Goal: Task Accomplishment & Management: Manage account settings

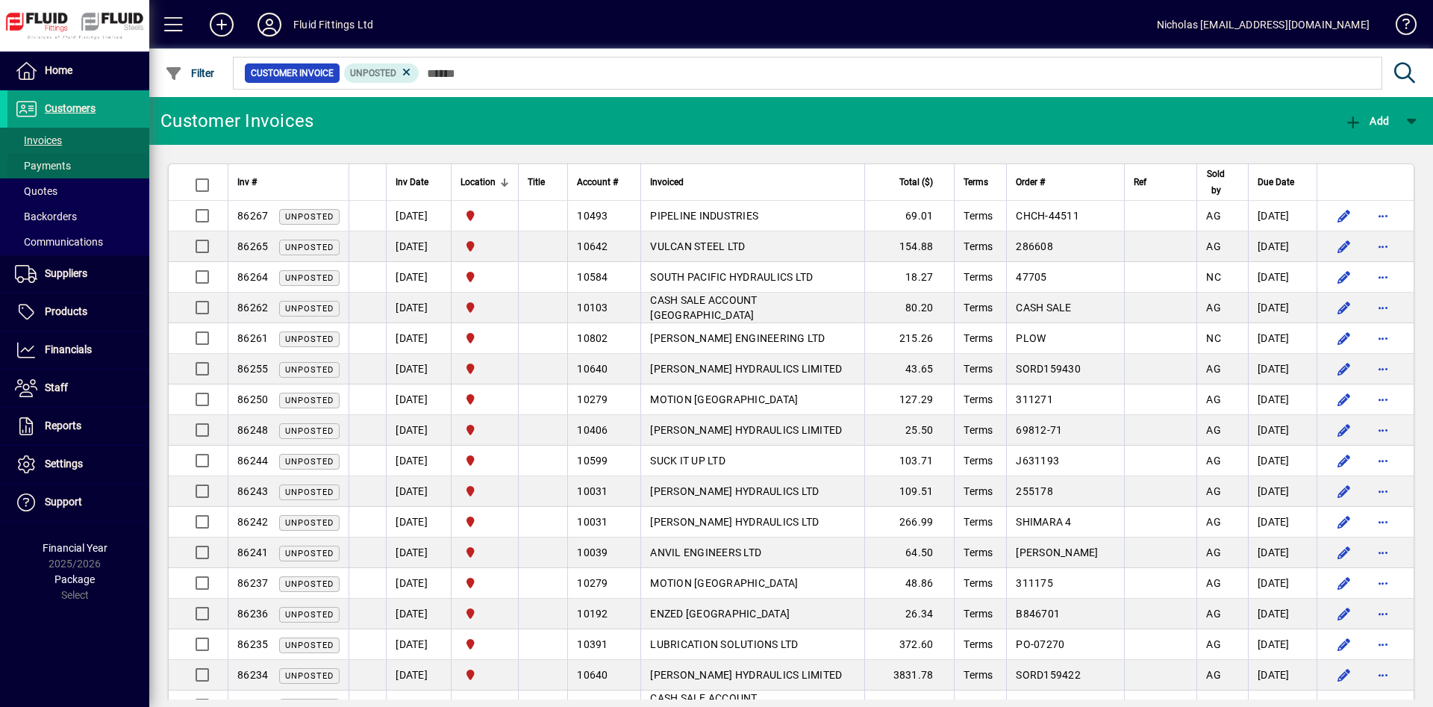
click at [122, 166] on span at bounding box center [78, 166] width 142 height 36
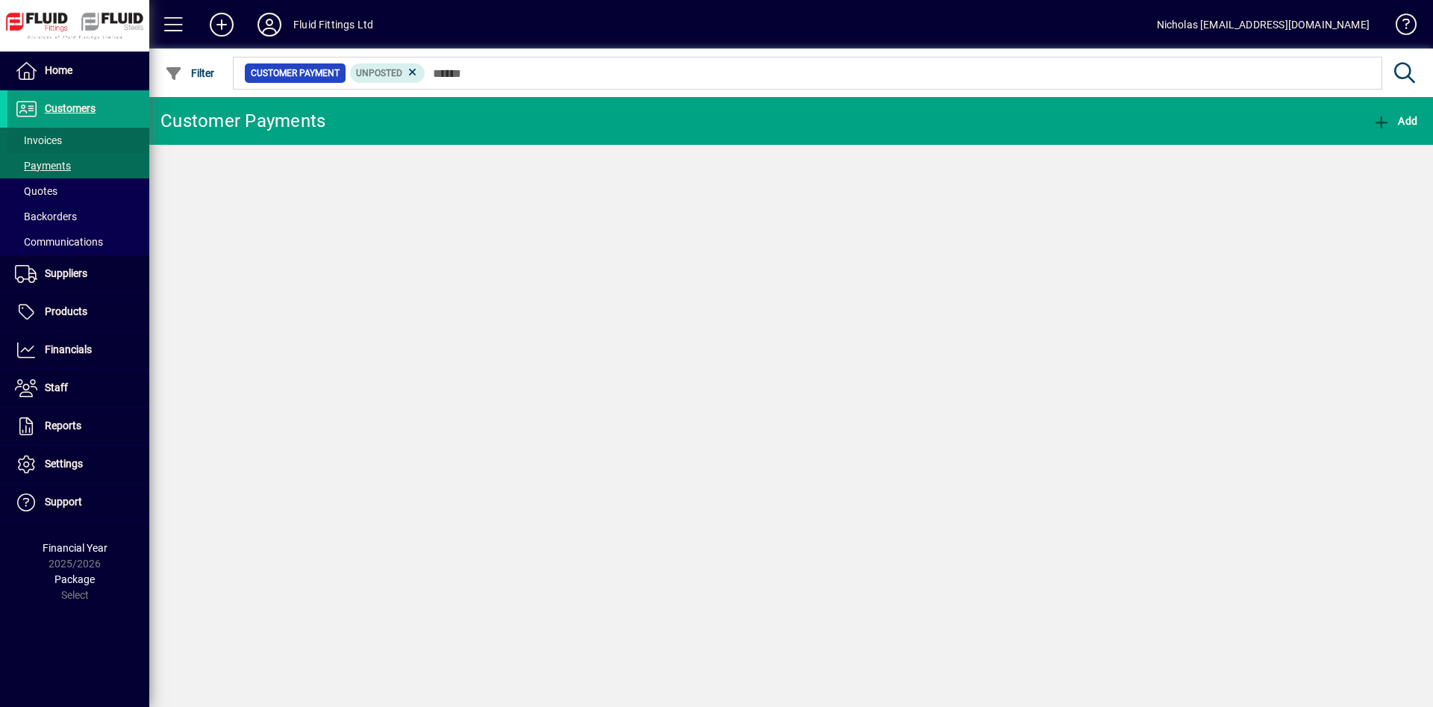
click at [132, 144] on span at bounding box center [78, 140] width 142 height 36
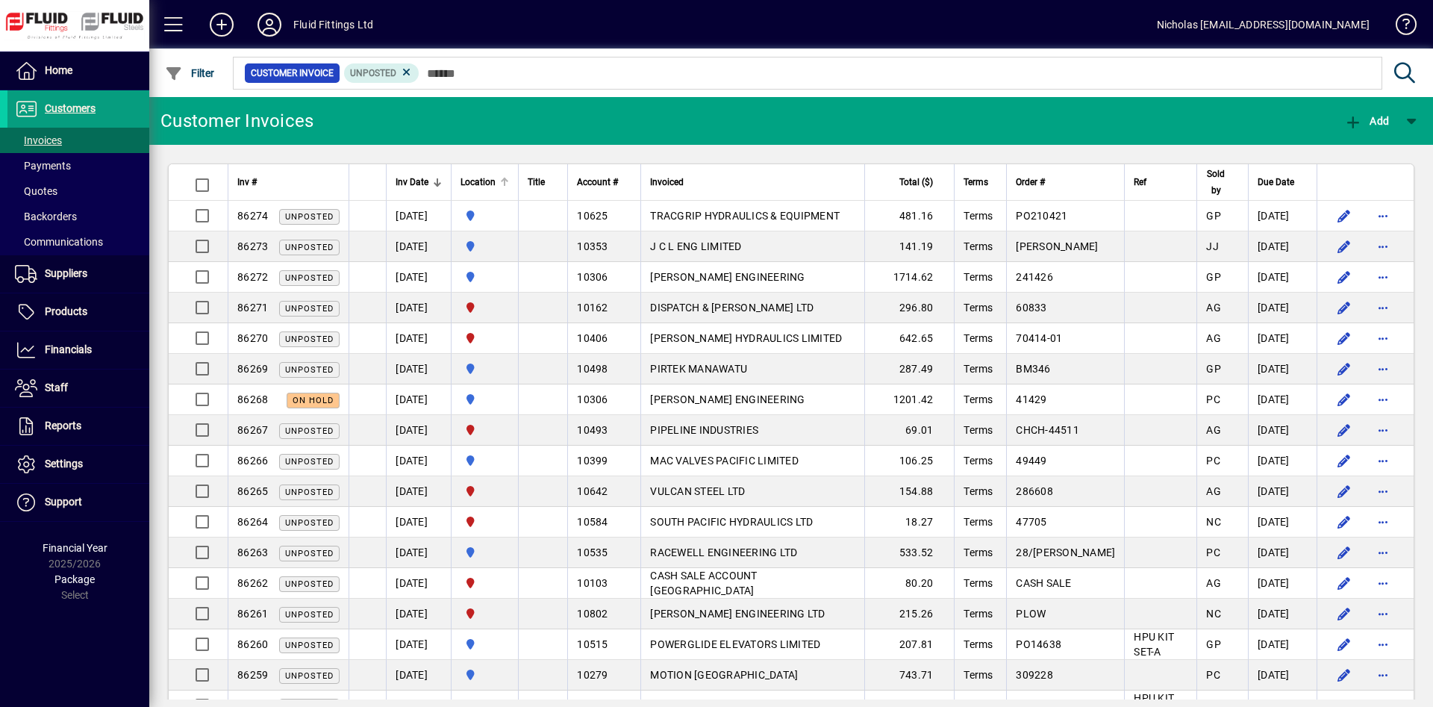
click at [509, 183] on div at bounding box center [504, 182] width 9 height 9
drag, startPoint x: 516, startPoint y: 183, endPoint x: 593, endPoint y: 93, distance: 119.1
click at [509, 183] on div at bounding box center [504, 182] width 9 height 9
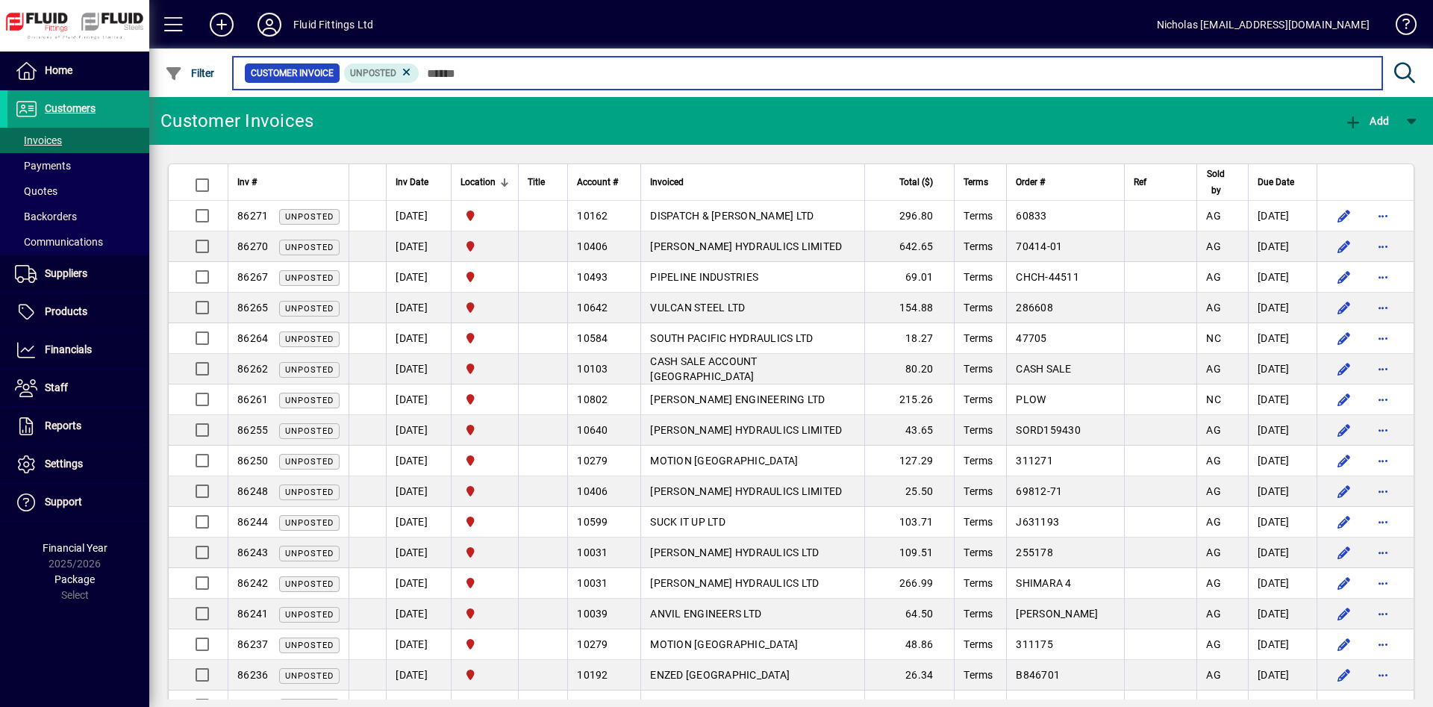
click at [628, 76] on input "text" at bounding box center [894, 73] width 951 height 21
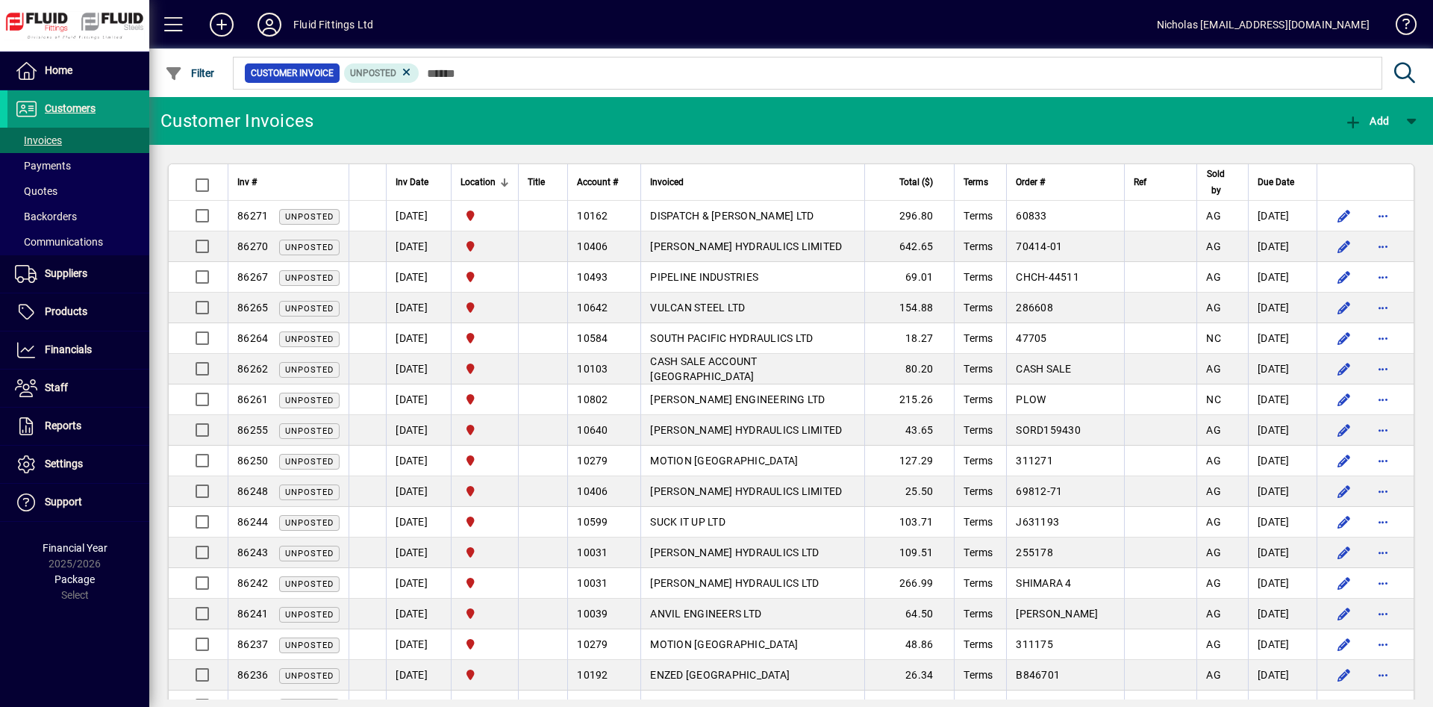
click at [128, 113] on span at bounding box center [78, 109] width 142 height 36
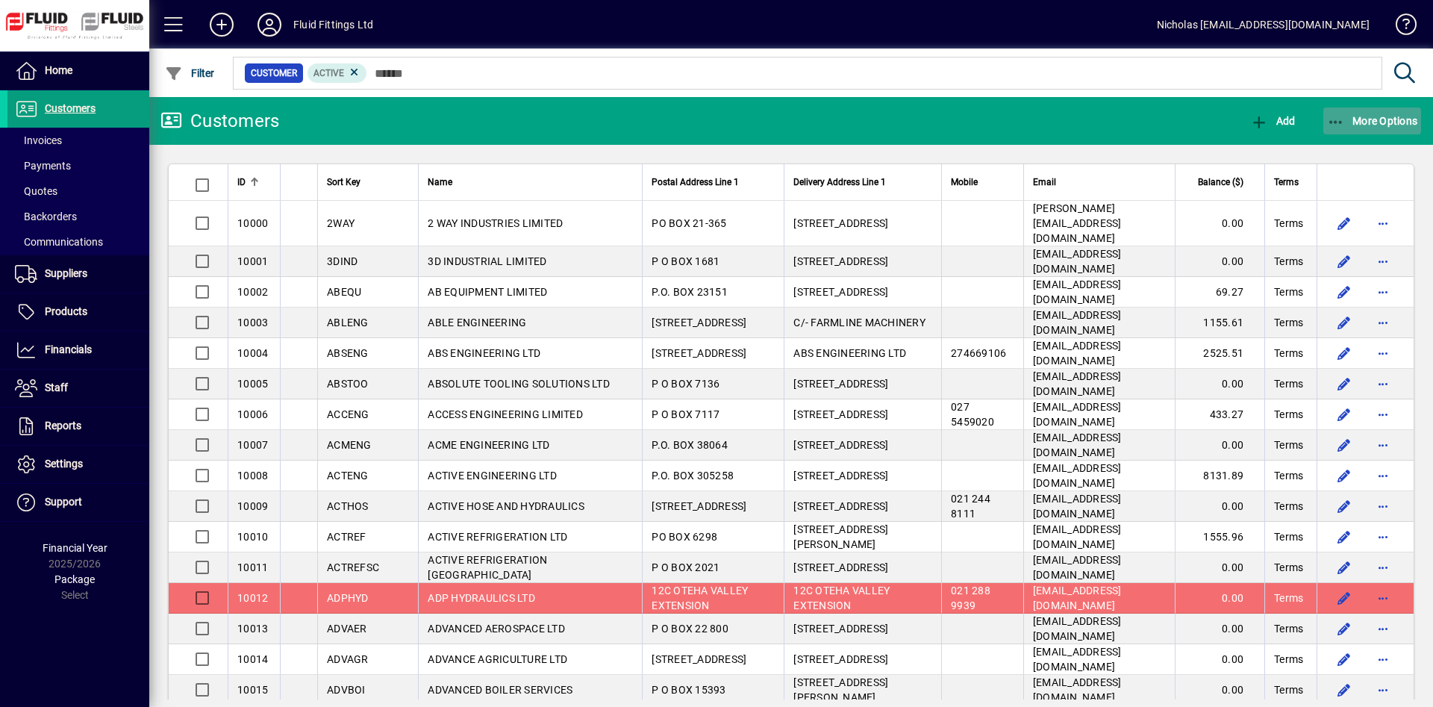
click at [1384, 122] on span "More Options" at bounding box center [1372, 121] width 91 height 12
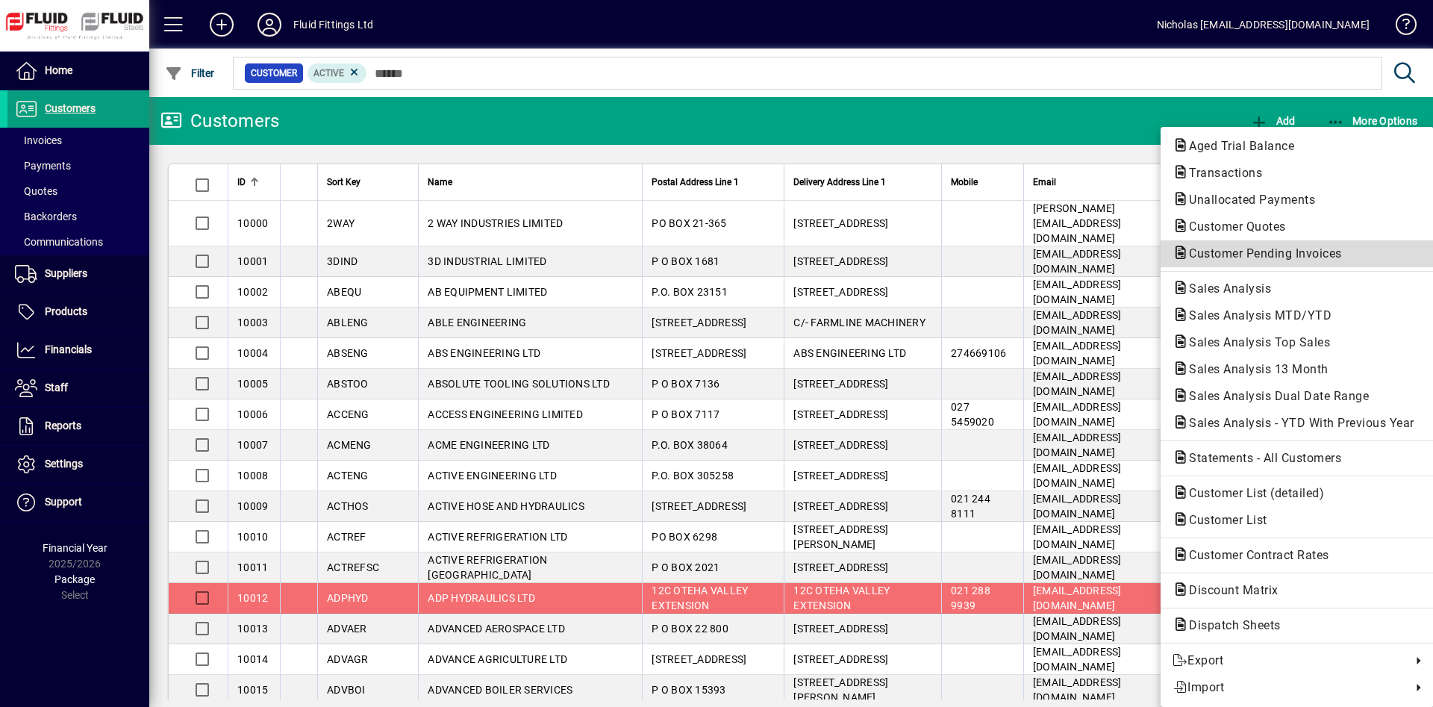
click at [1310, 256] on span "Customer Pending Invoices" at bounding box center [1260, 253] width 177 height 14
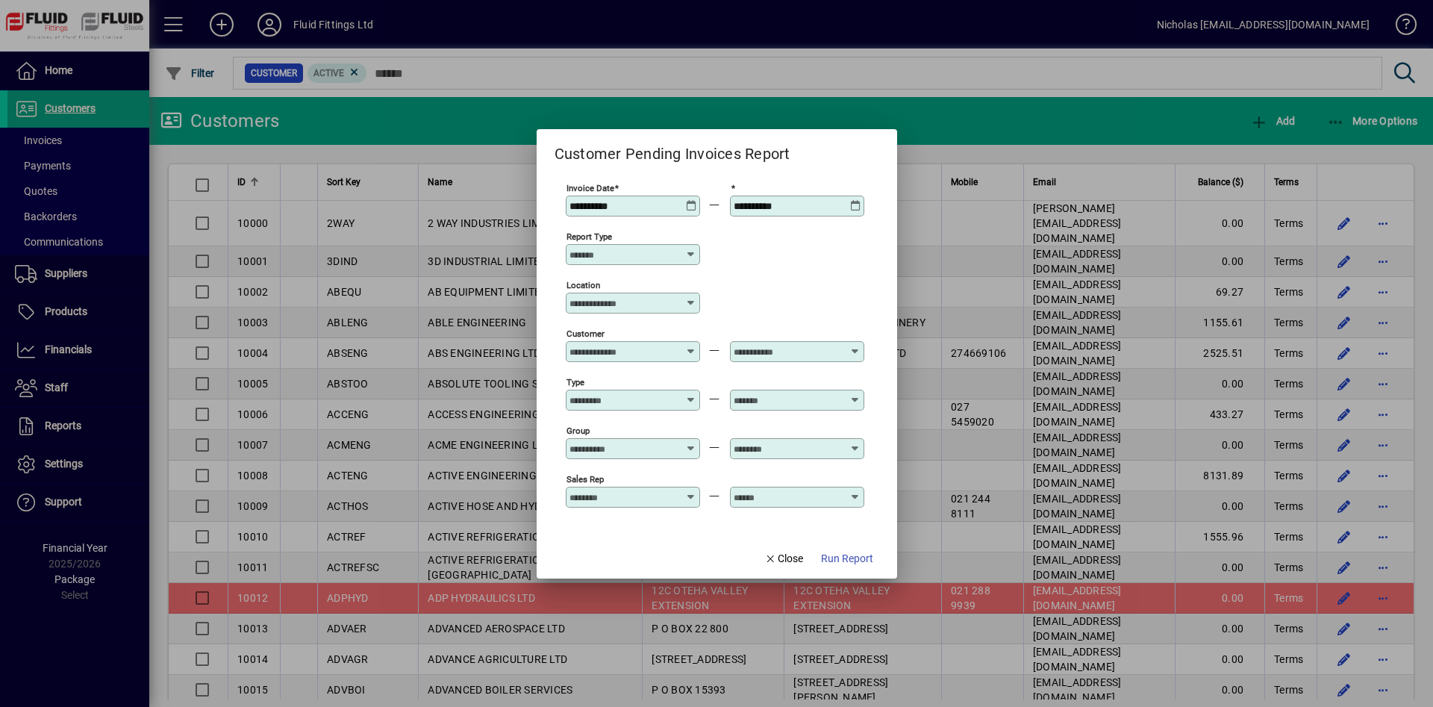
click at [633, 302] on input "Location" at bounding box center [627, 303] width 116 height 12
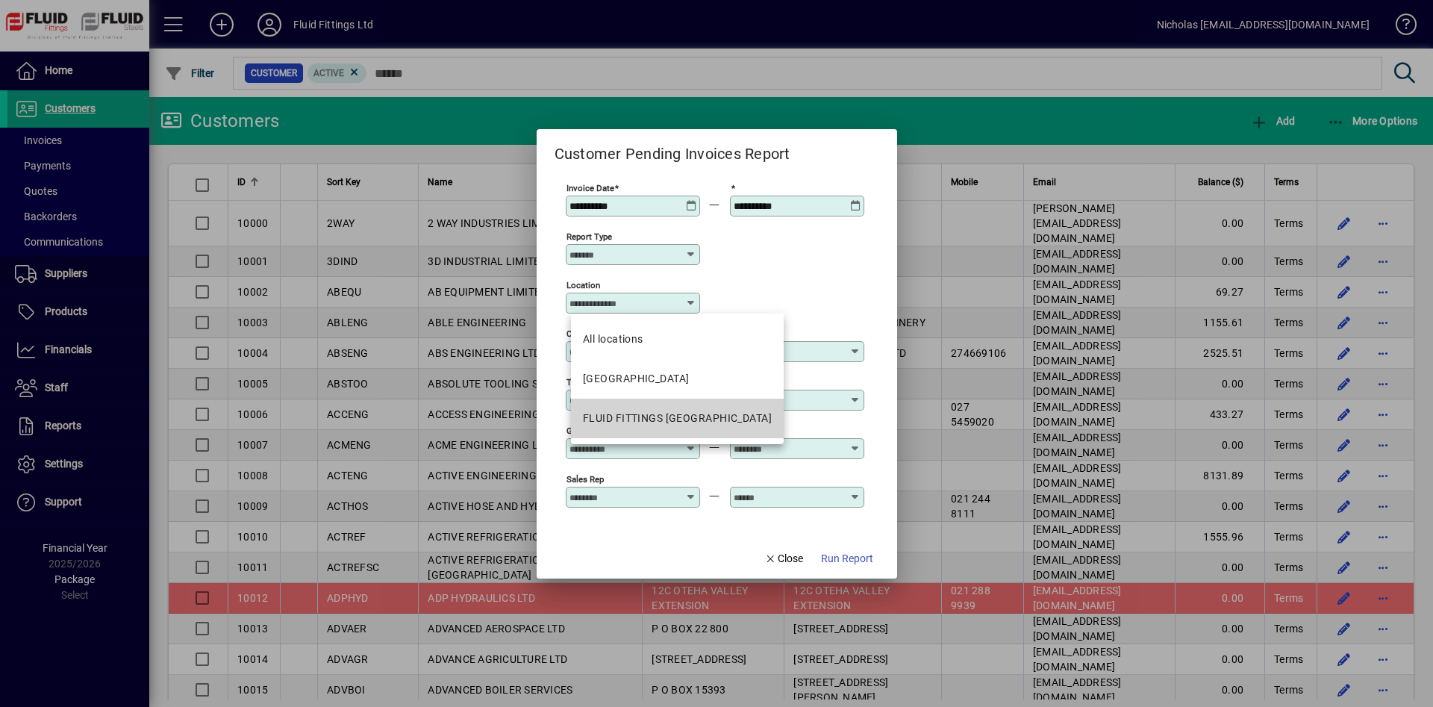
click at [727, 423] on div "FLUID FITTINGS [GEOGRAPHIC_DATA]" at bounding box center [677, 418] width 189 height 16
type input "**********"
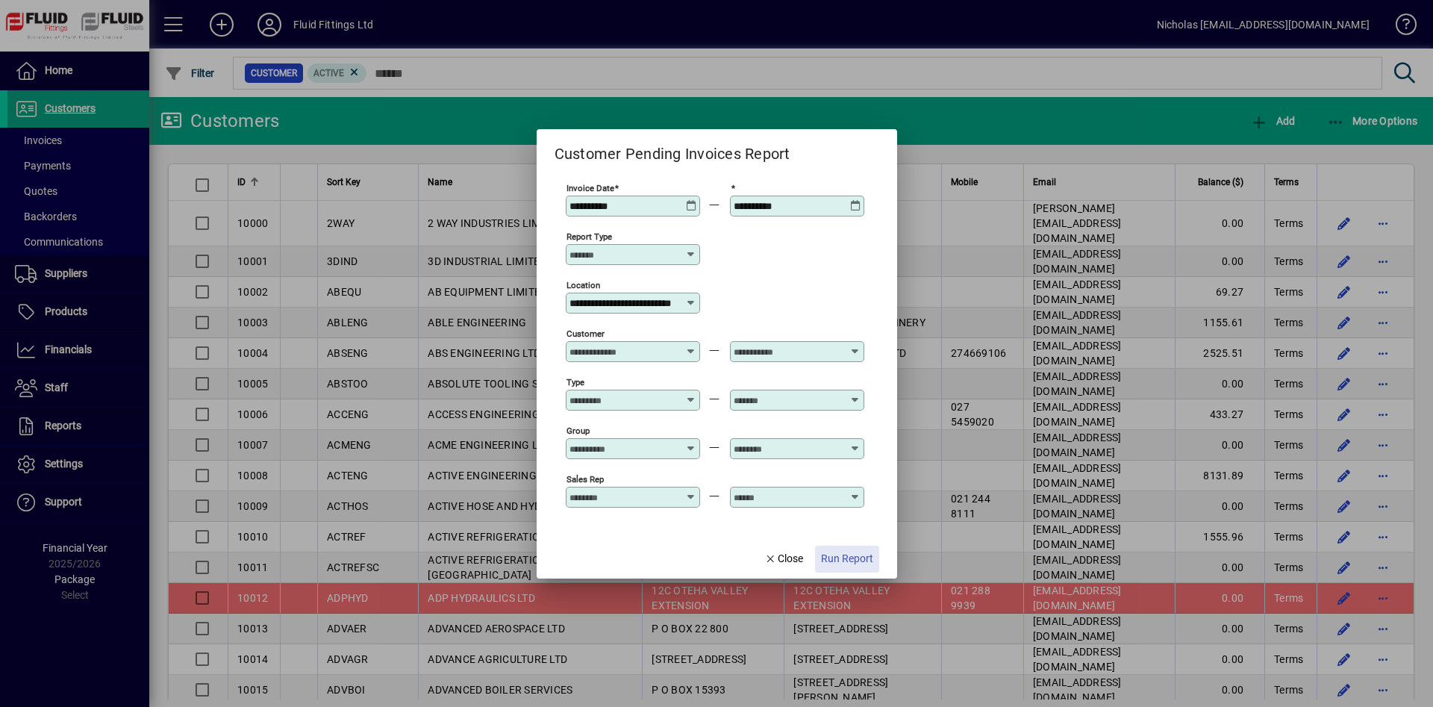
click at [866, 551] on span "Run Report" at bounding box center [847, 559] width 52 height 16
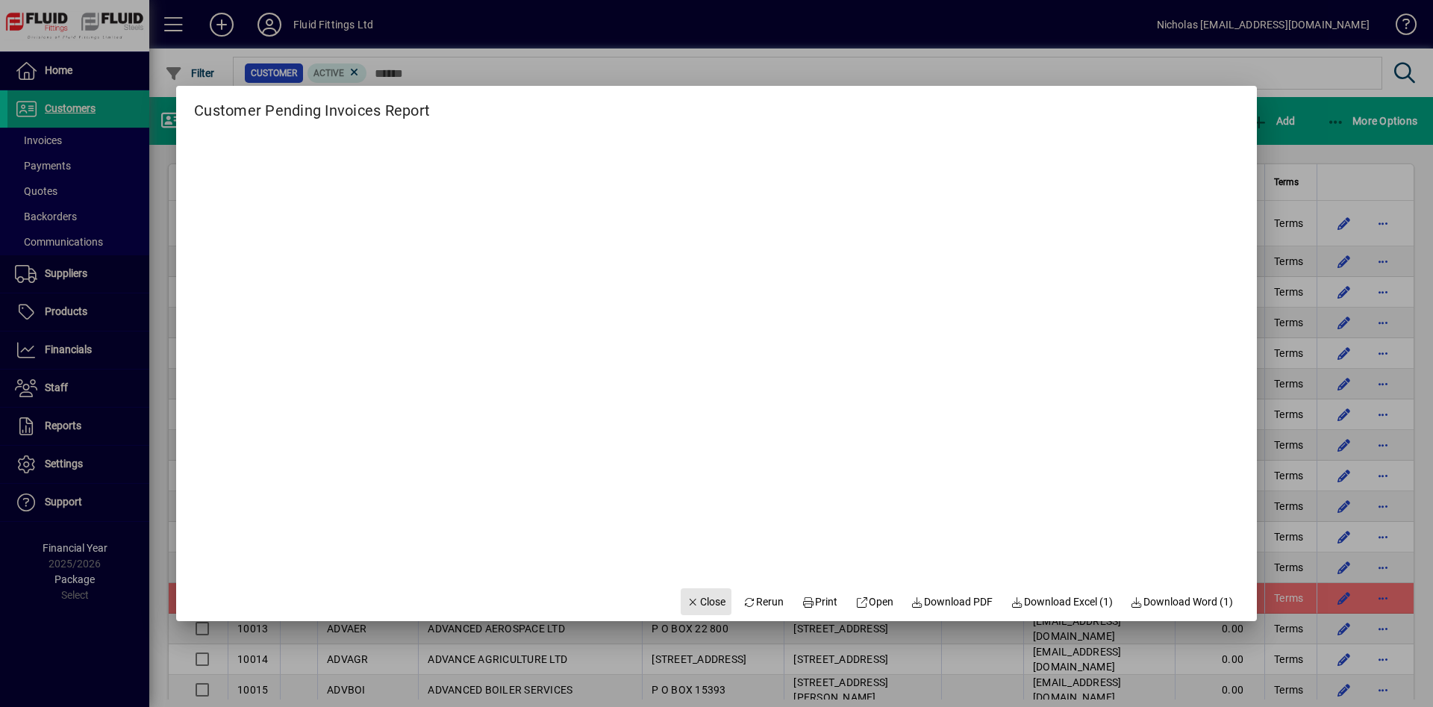
drag, startPoint x: 707, startPoint y: 595, endPoint x: 685, endPoint y: 579, distance: 27.2
click at [706, 595] on span "Close" at bounding box center [705, 602] width 39 height 16
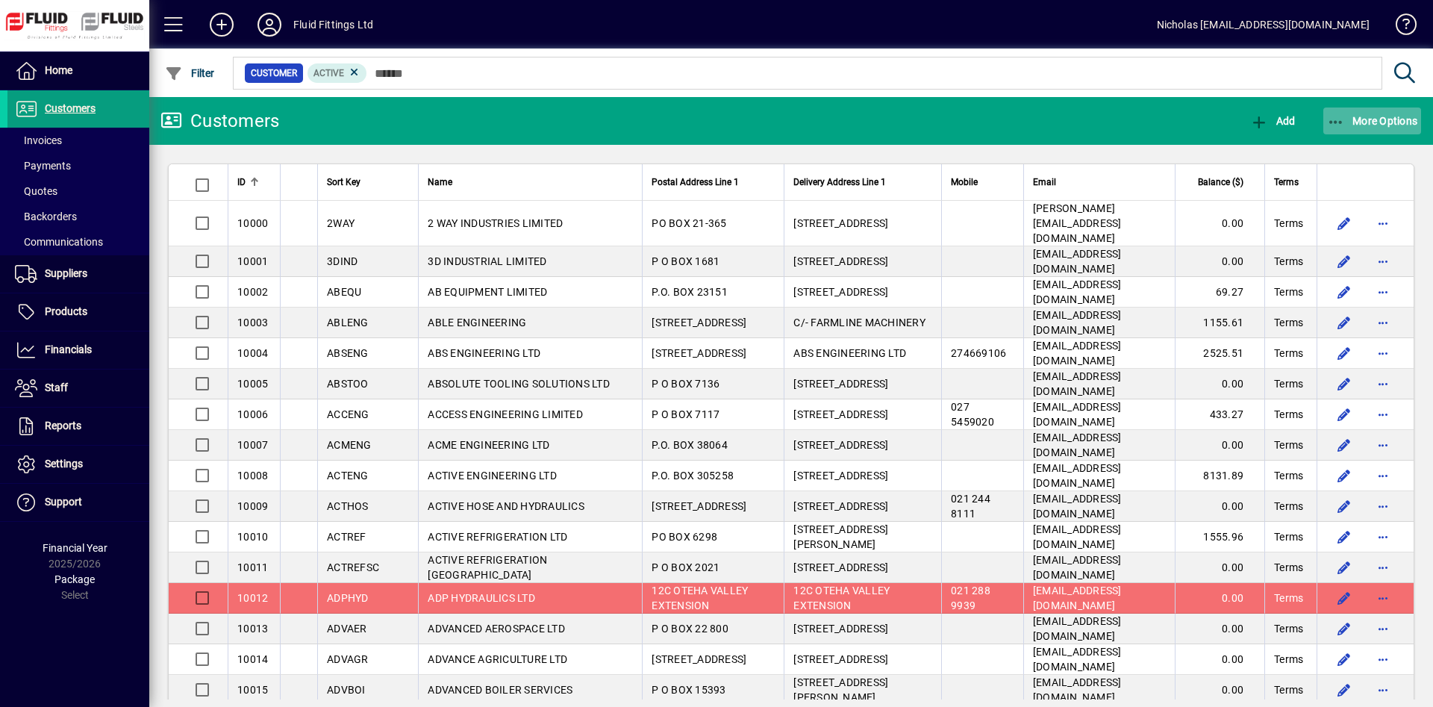
click at [1351, 110] on span "button" at bounding box center [1372, 121] width 98 height 36
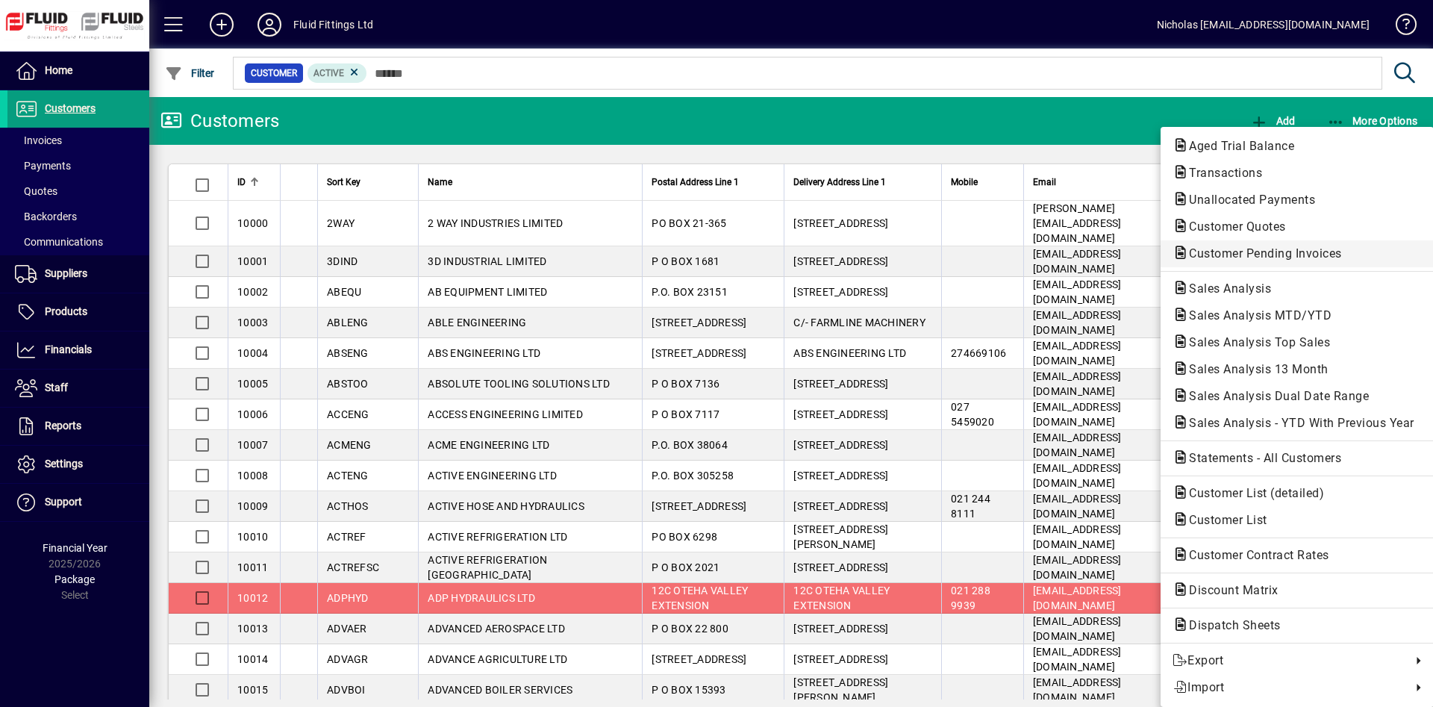
click at [1304, 249] on span "Customer Pending Invoices" at bounding box center [1260, 253] width 177 height 14
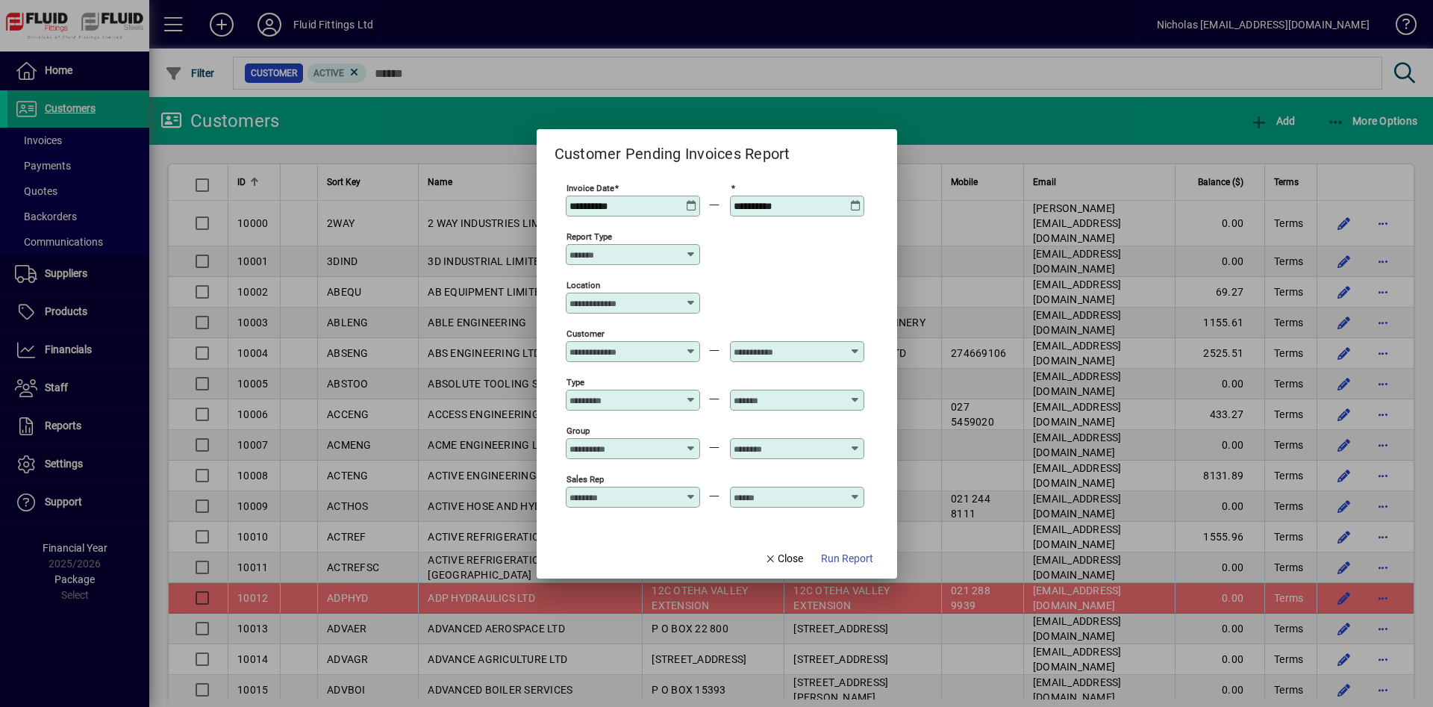
click at [617, 293] on div "Location" at bounding box center [633, 302] width 134 height 21
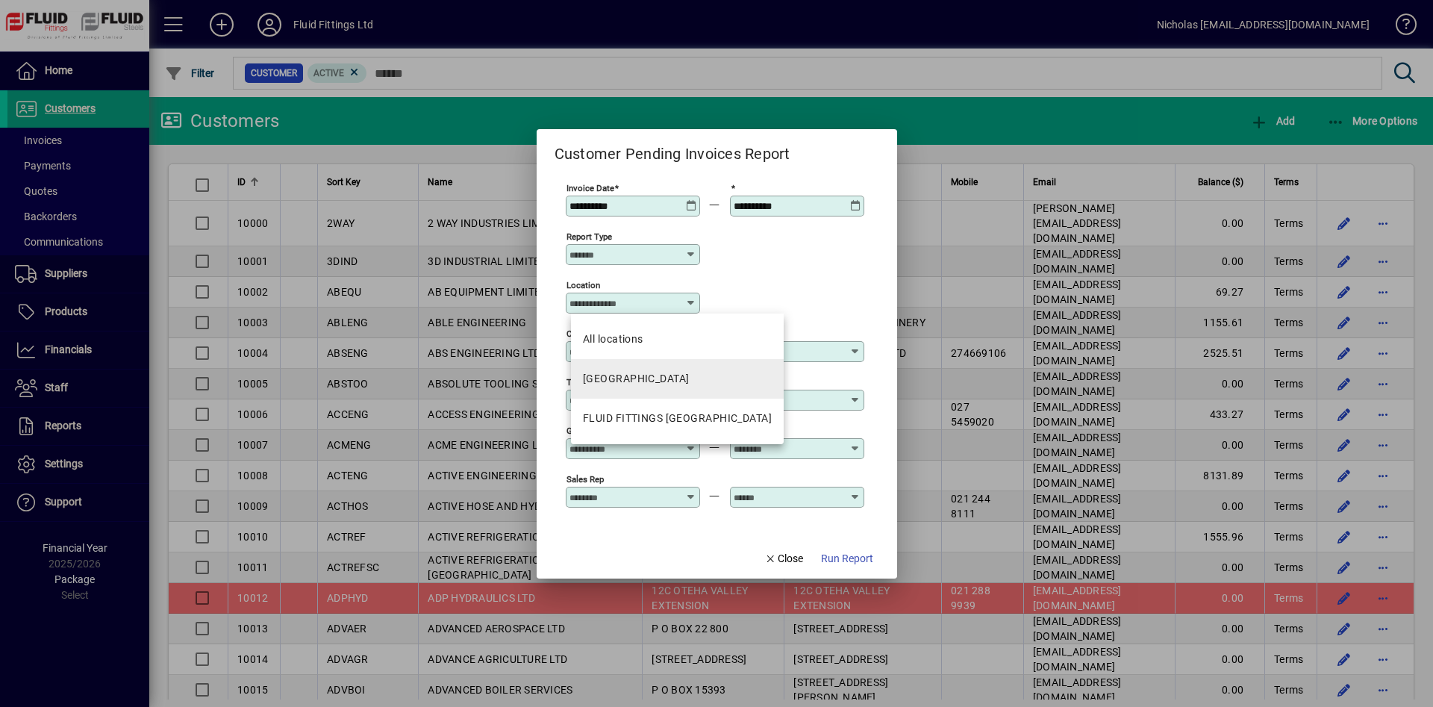
click at [669, 372] on mat-option "[GEOGRAPHIC_DATA]" at bounding box center [677, 379] width 213 height 40
type input "********"
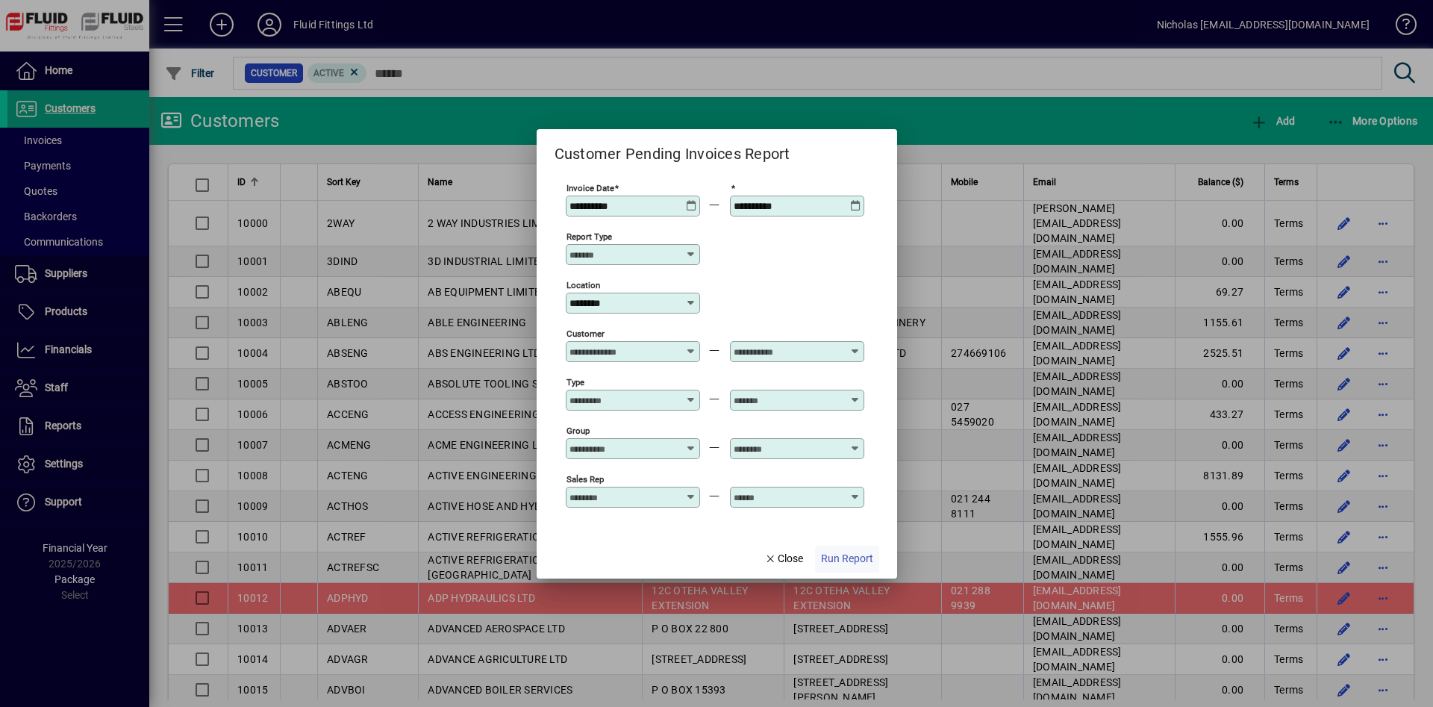
click at [827, 551] on span "Run Report" at bounding box center [847, 559] width 52 height 16
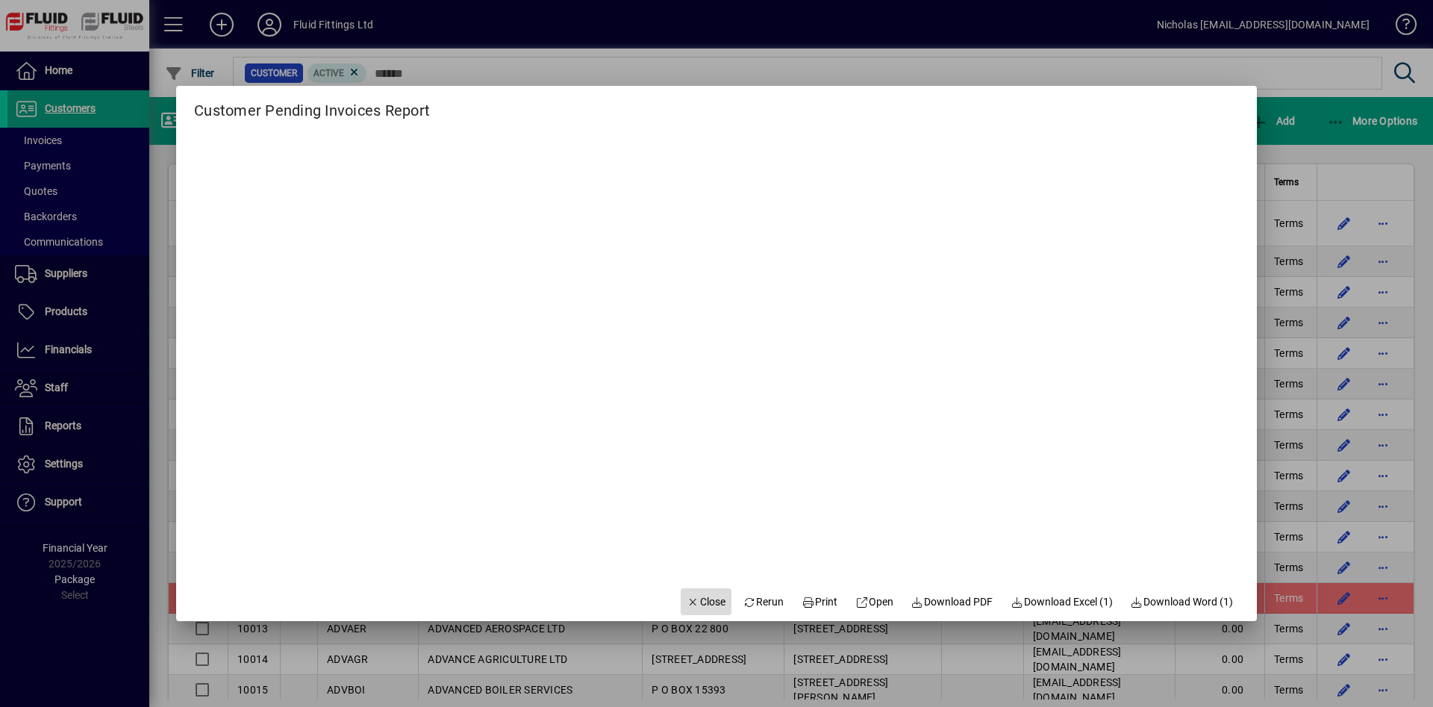
click at [701, 600] on span "Close" at bounding box center [705, 602] width 39 height 16
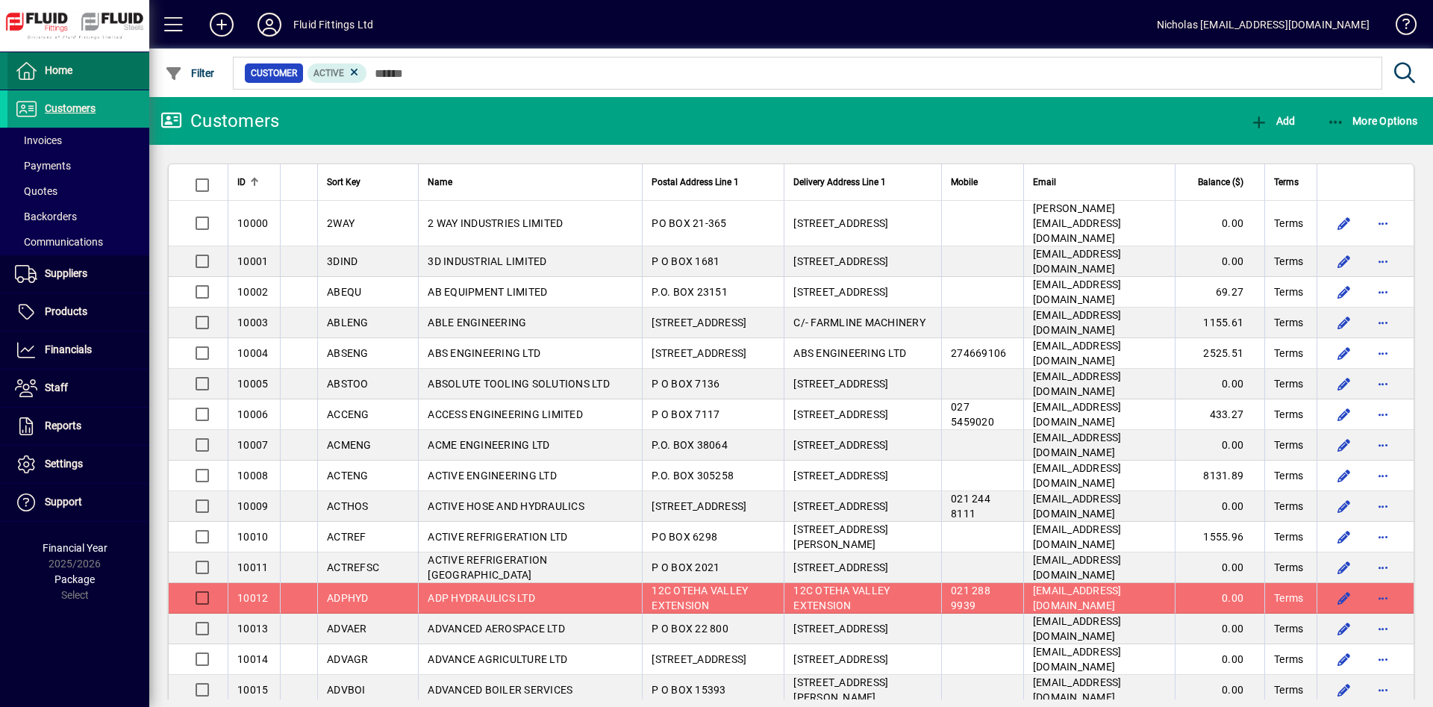
drag, startPoint x: 77, startPoint y: 72, endPoint x: 143, endPoint y: 83, distance: 67.2
click at [78, 72] on span at bounding box center [78, 71] width 142 height 36
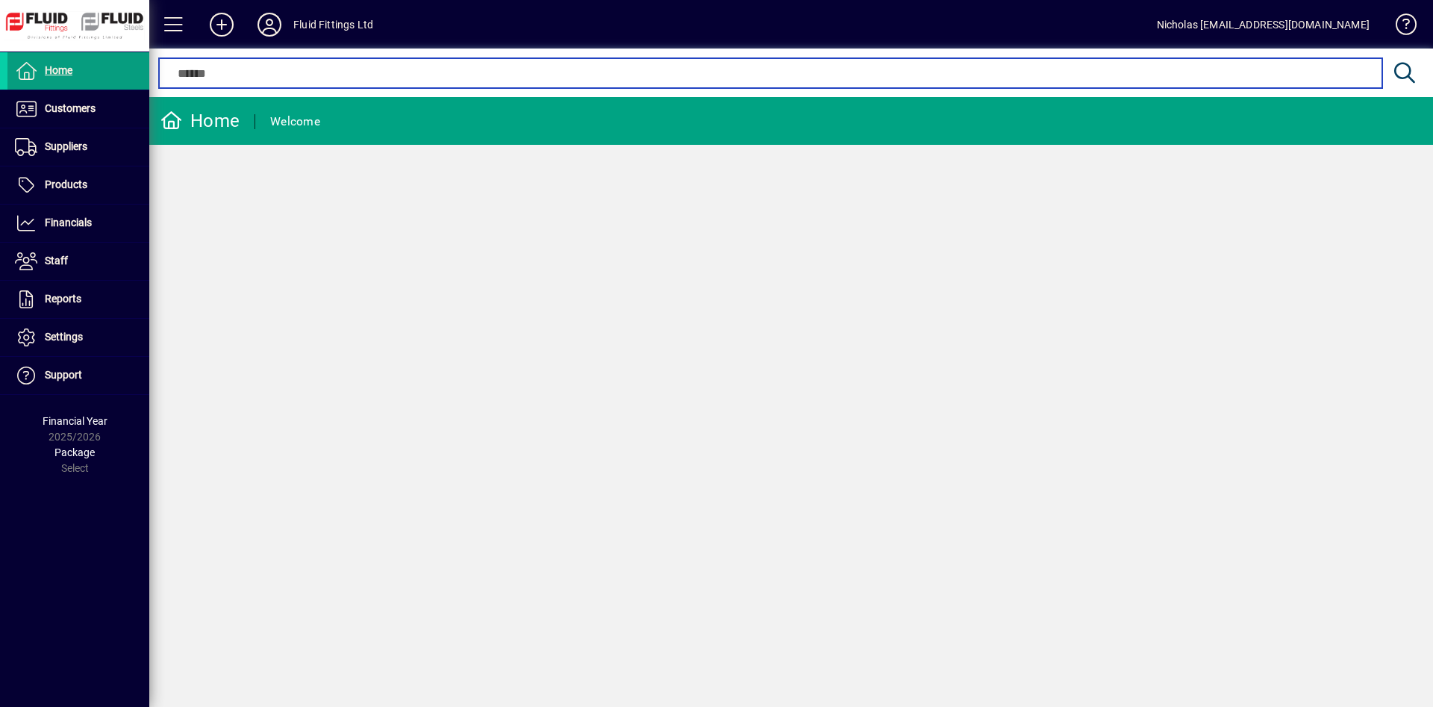
click at [472, 67] on input "text" at bounding box center [770, 73] width 1200 height 18
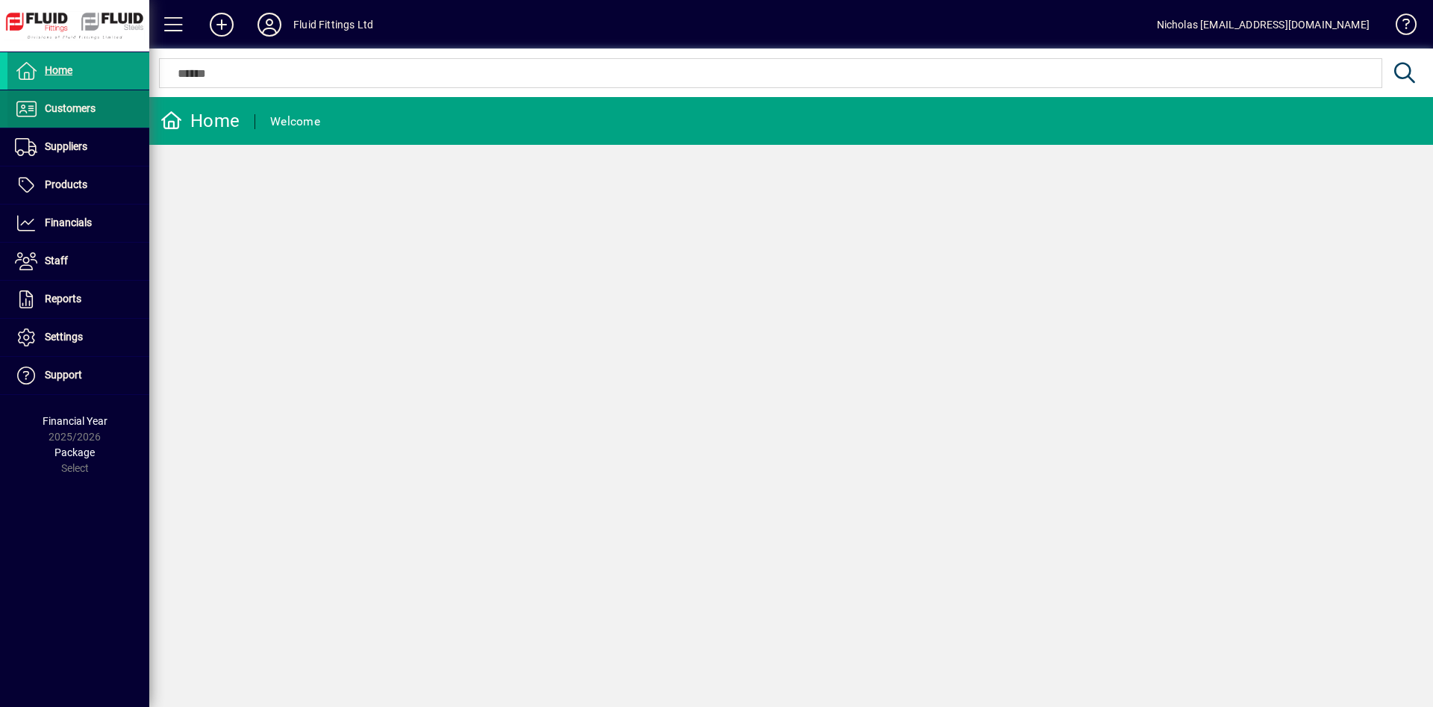
click at [115, 124] on span at bounding box center [78, 109] width 142 height 36
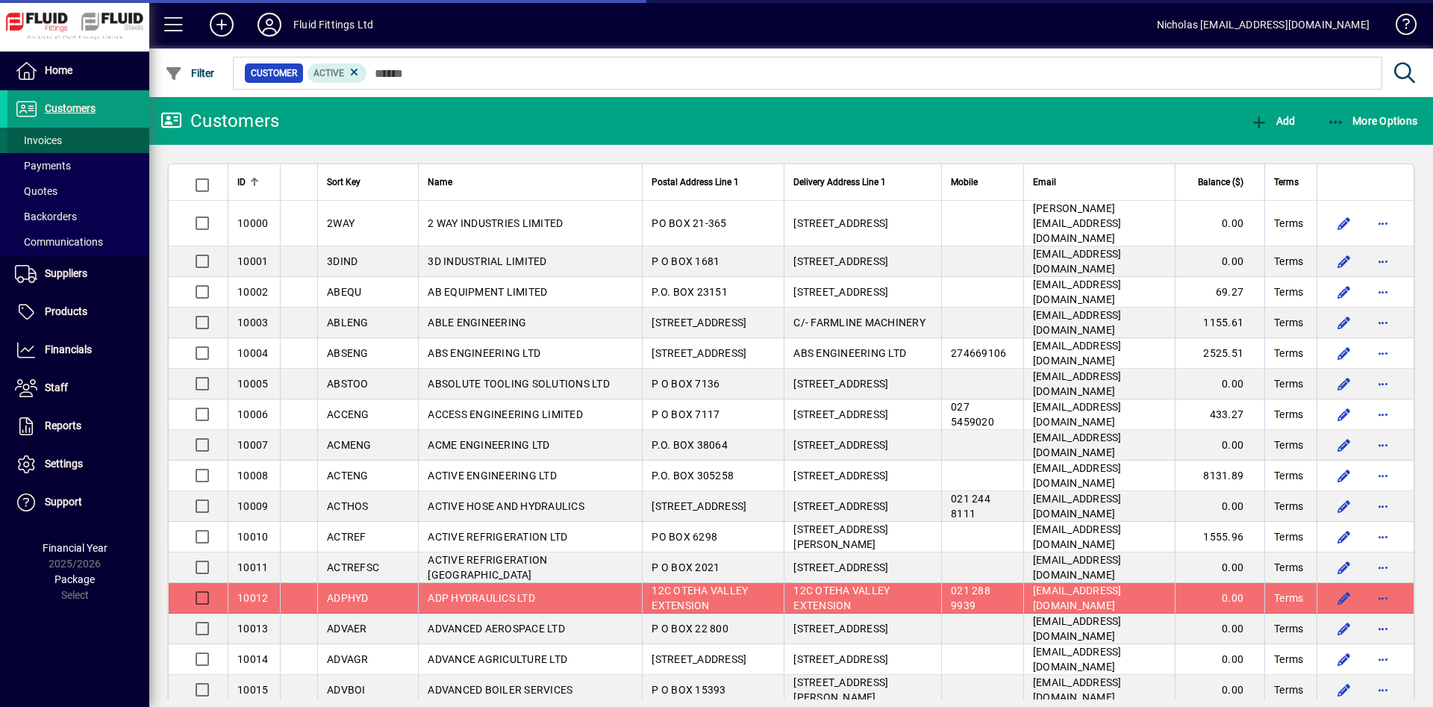
click at [121, 145] on span at bounding box center [78, 140] width 142 height 36
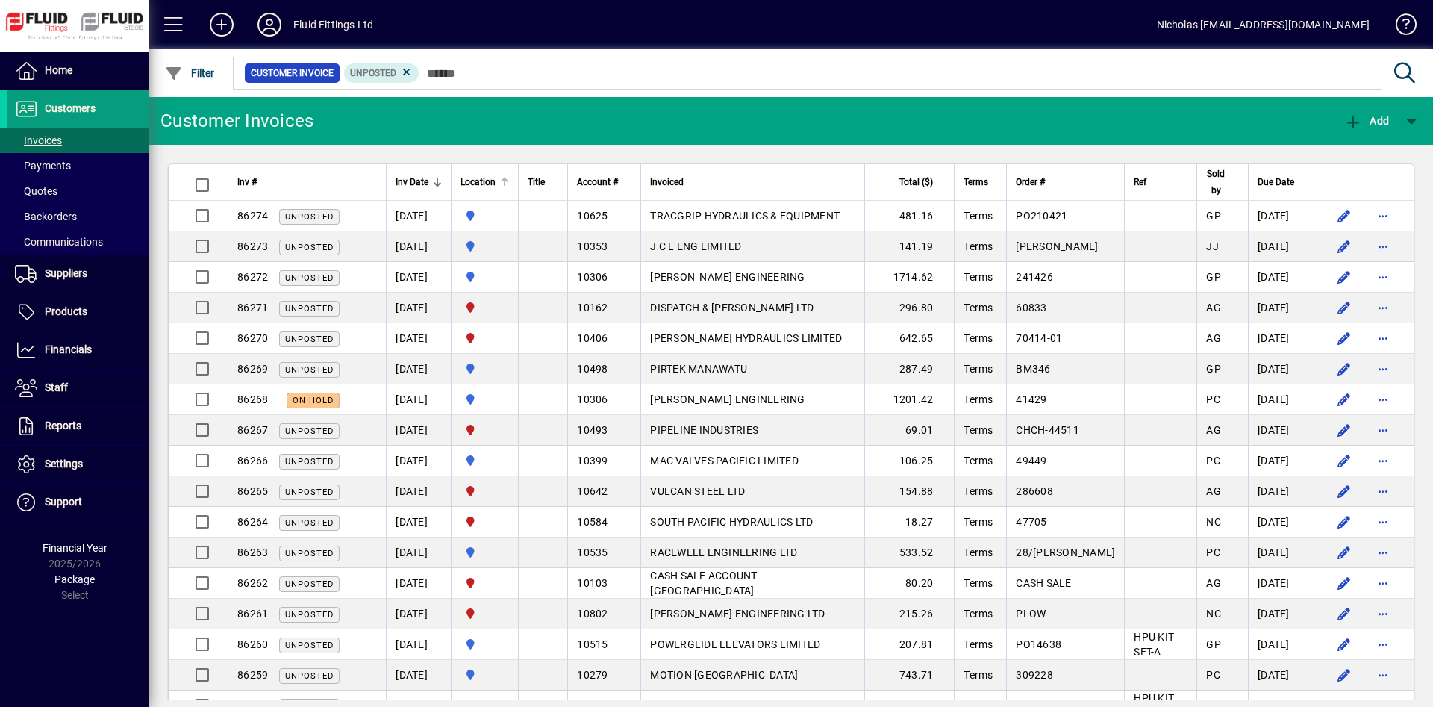
click at [509, 178] on div "Location" at bounding box center [484, 182] width 49 height 16
click at [509, 178] on div at bounding box center [504, 178] width 9 height 1
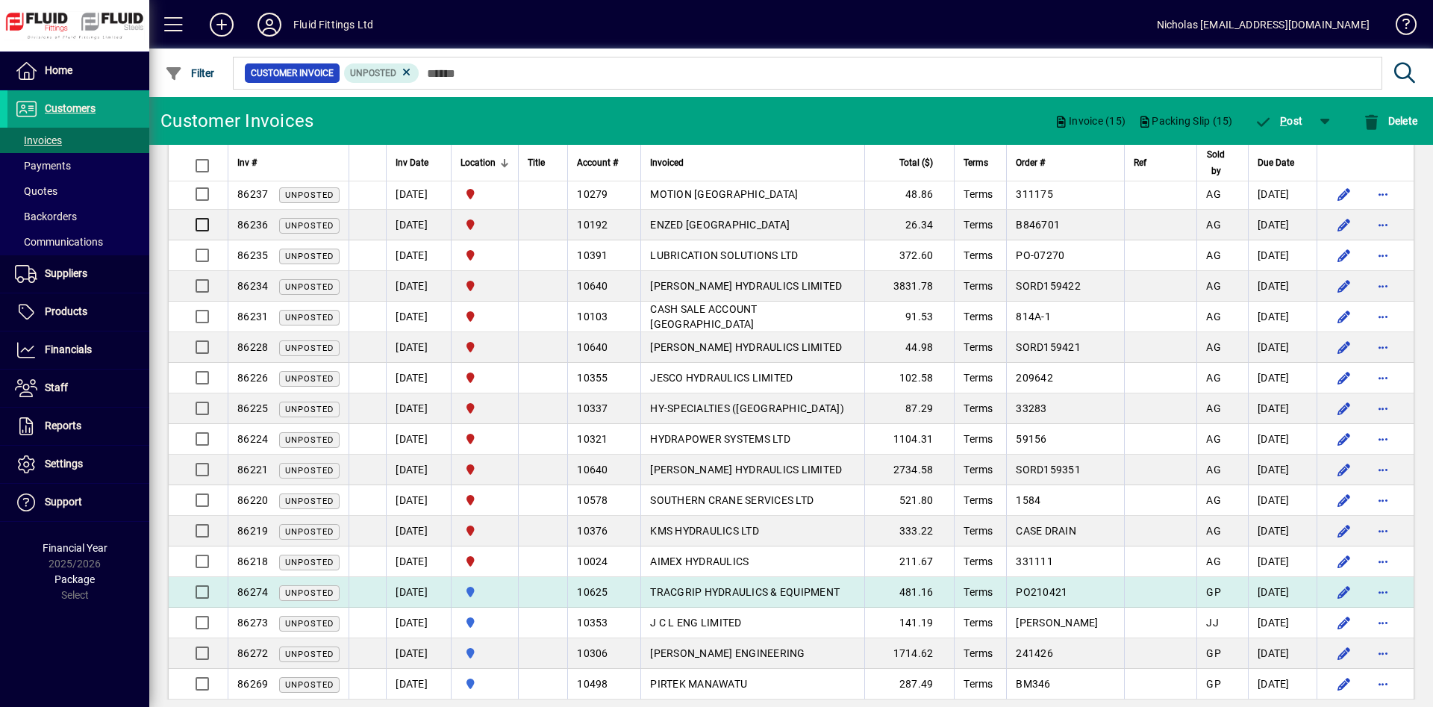
scroll to position [457, 0]
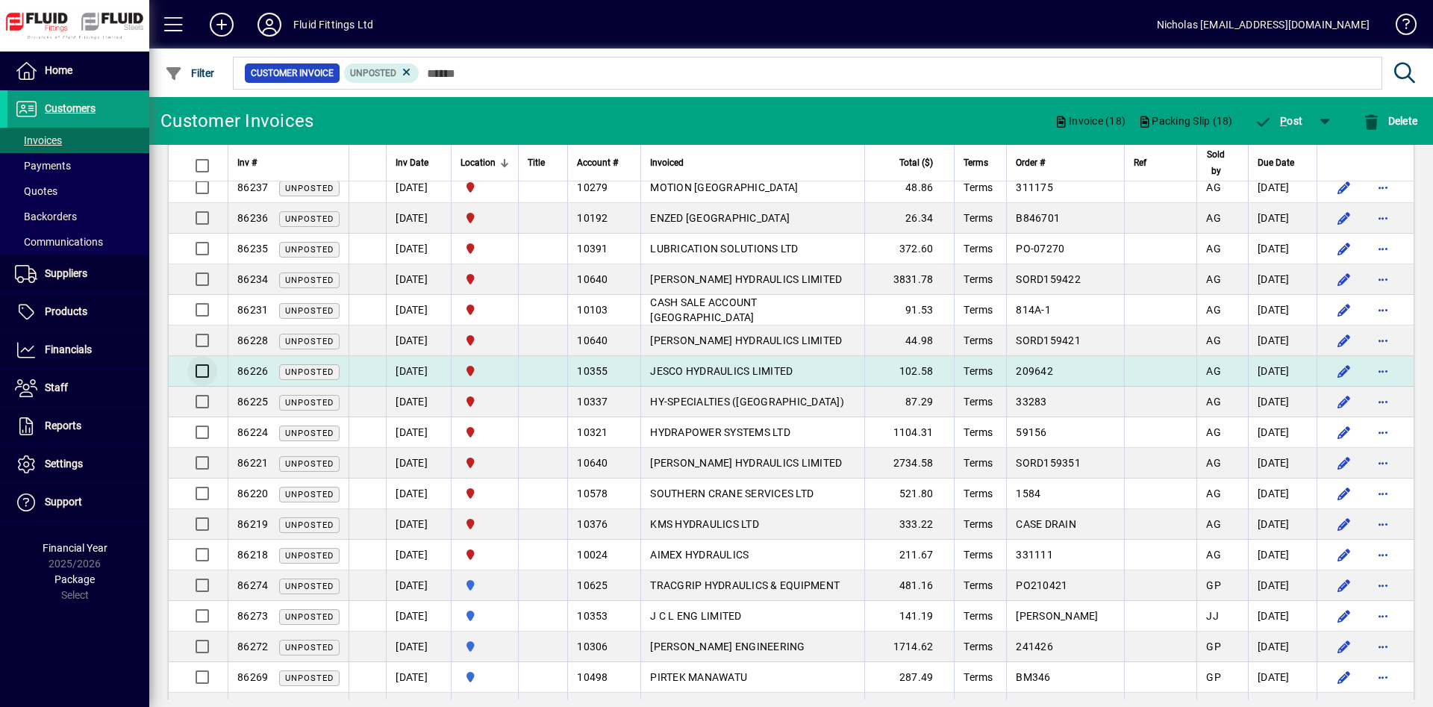
click at [197, 371] on div at bounding box center [200, 371] width 36 height 36
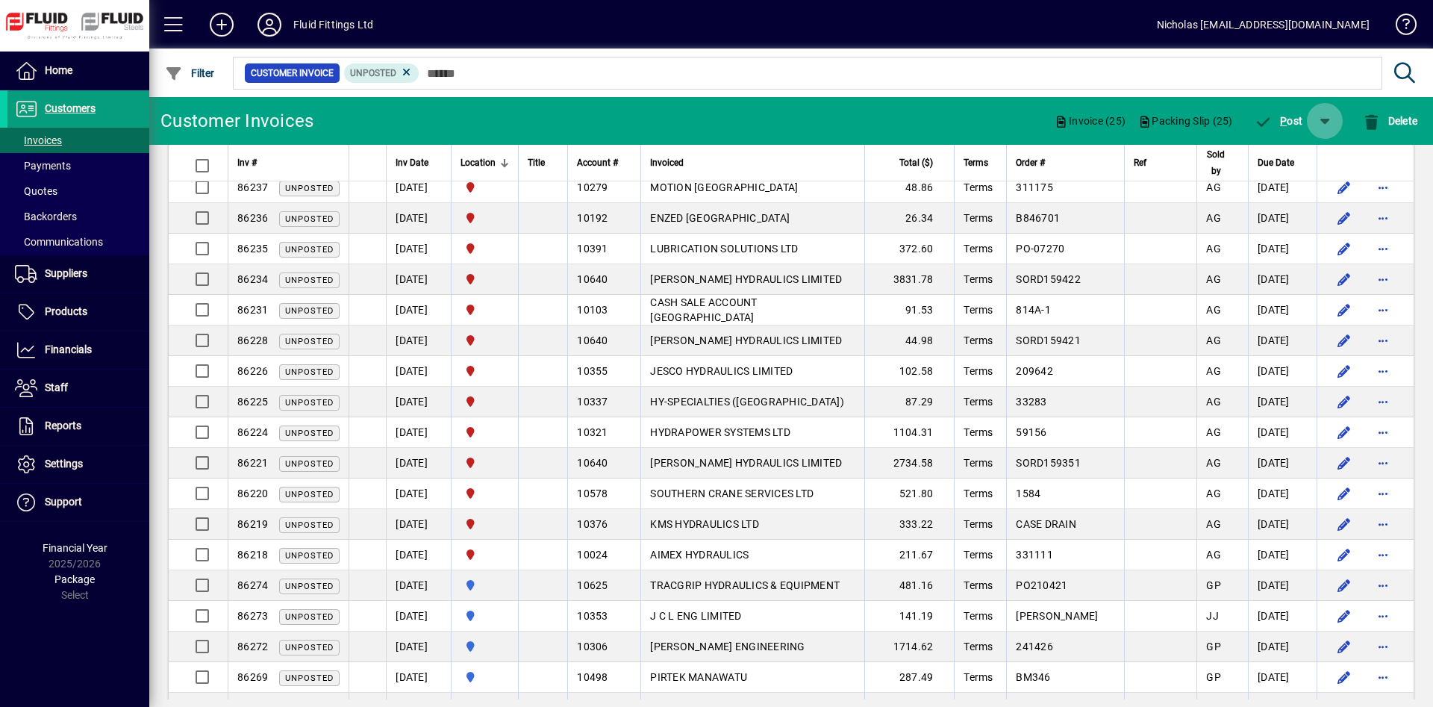
click at [1319, 120] on span "button" at bounding box center [1325, 121] width 36 height 36
click at [1254, 160] on span "P ost & Email" at bounding box center [1279, 160] width 89 height 12
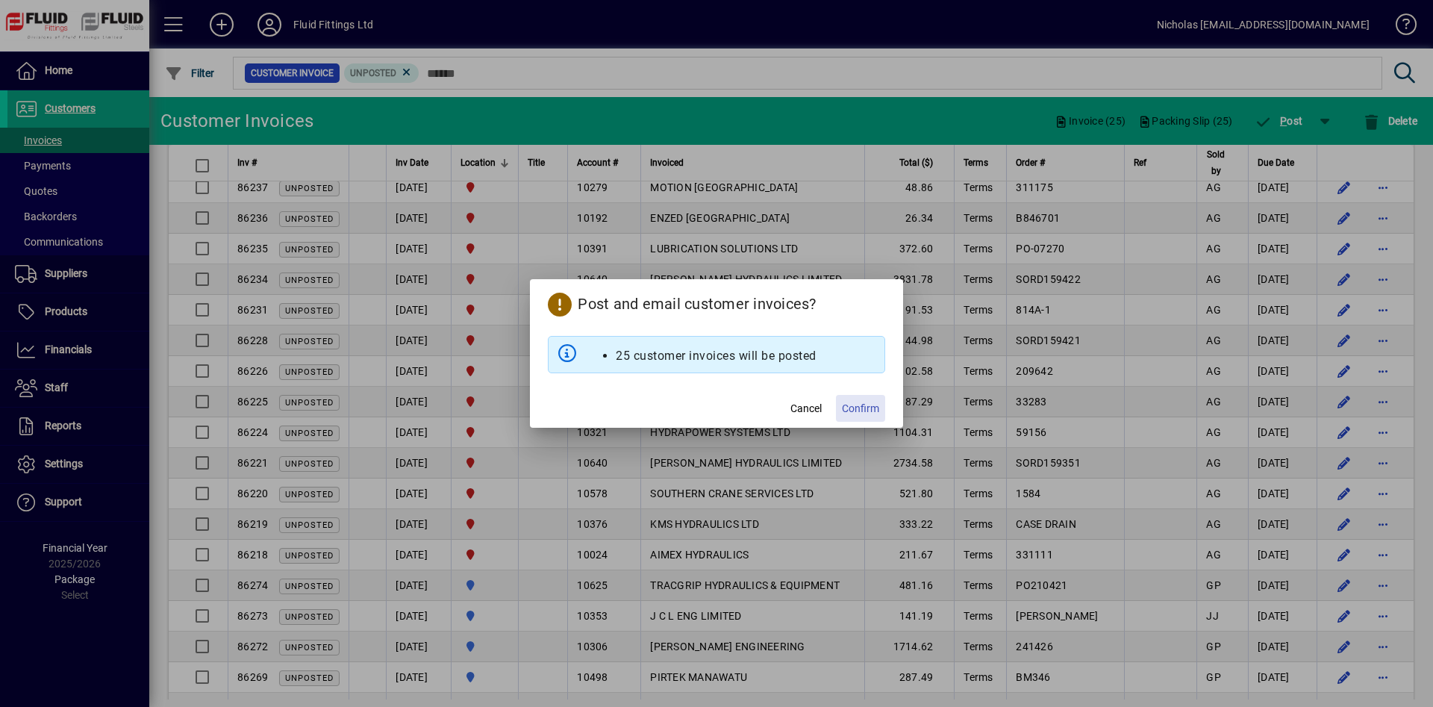
click at [872, 416] on span "Confirm" at bounding box center [860, 409] width 37 height 16
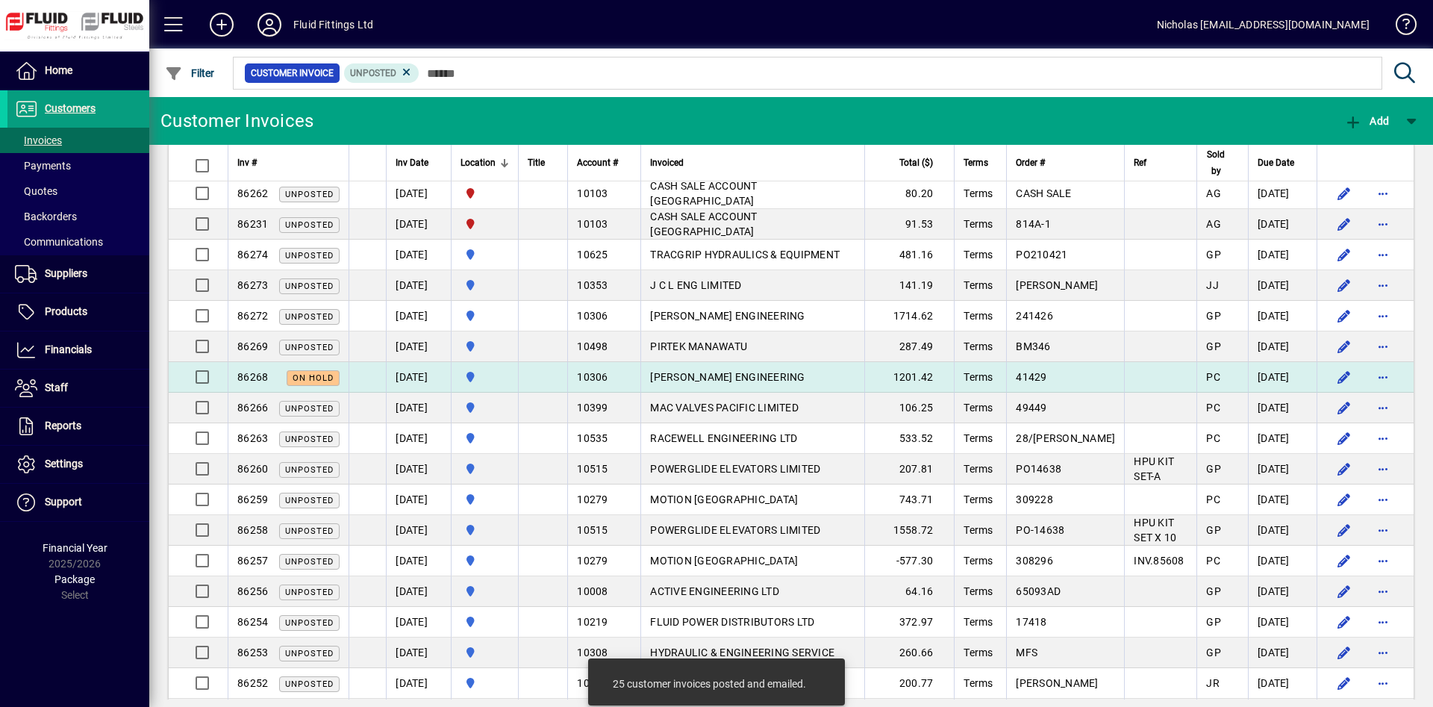
scroll to position [0, 0]
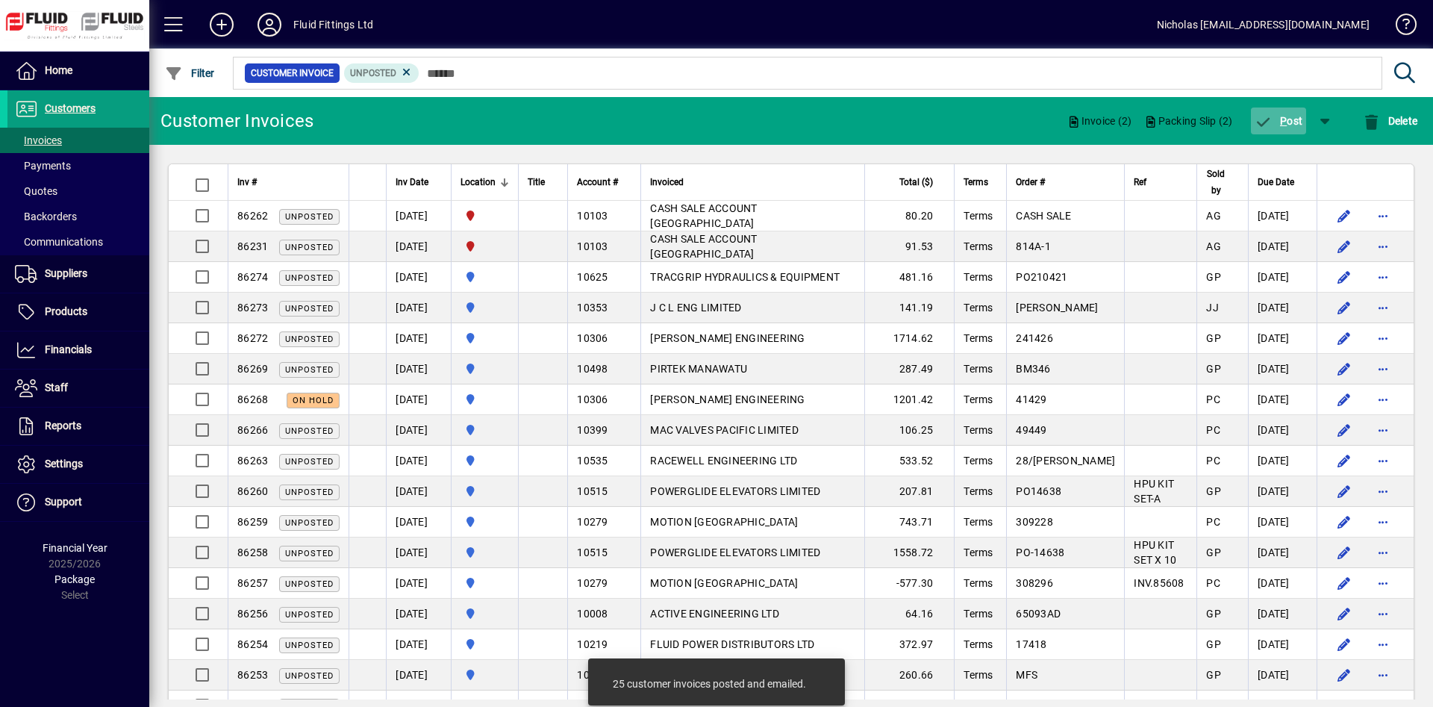
click at [1288, 132] on span "button" at bounding box center [1279, 121] width 56 height 36
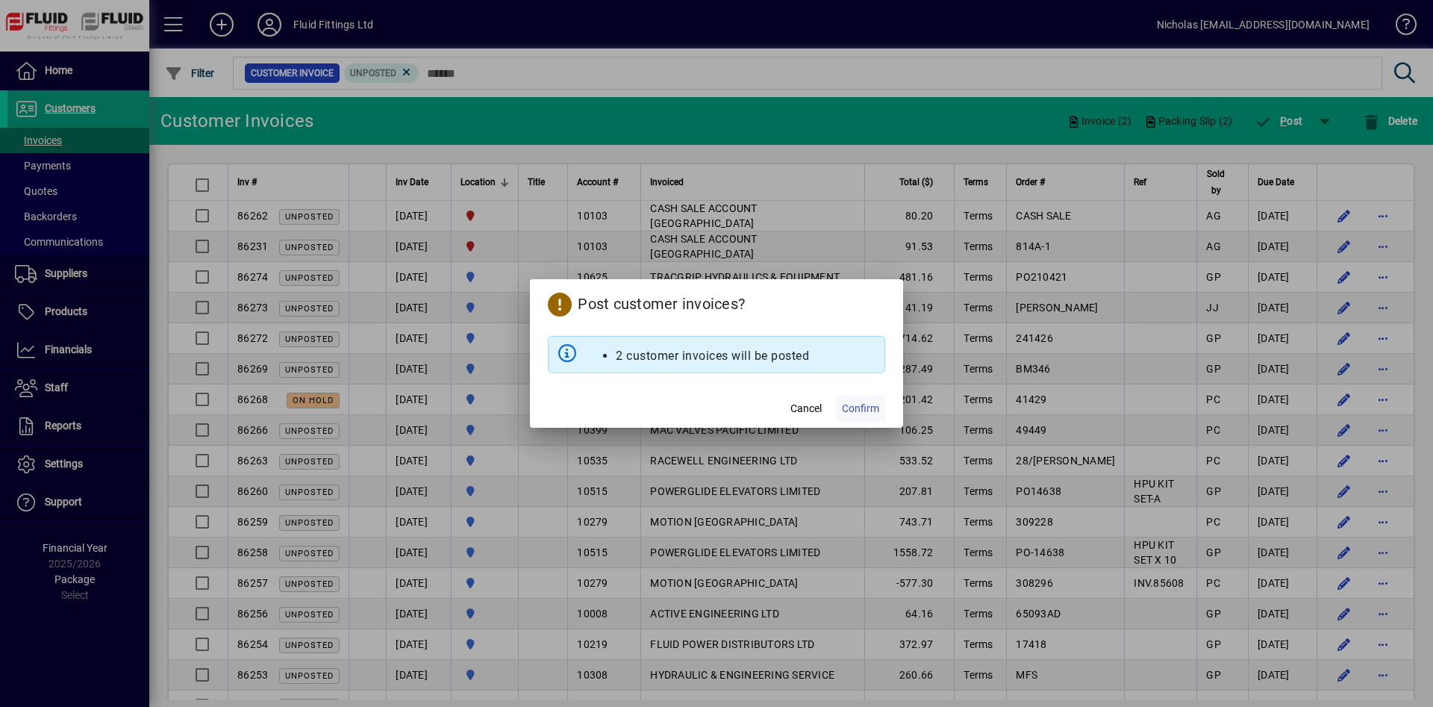
click at [872, 401] on span "Confirm" at bounding box center [860, 409] width 37 height 16
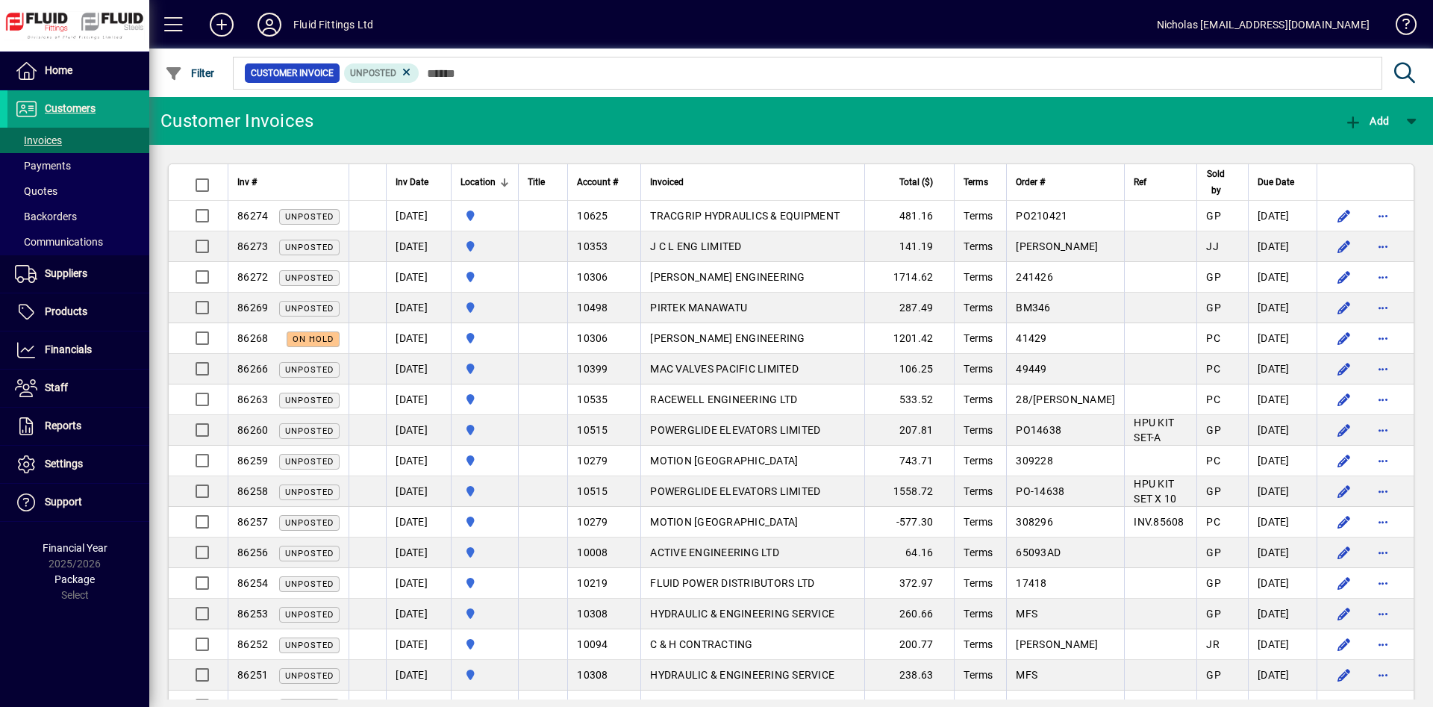
click at [895, 64] on div at bounding box center [872, 57] width 1283 height 16
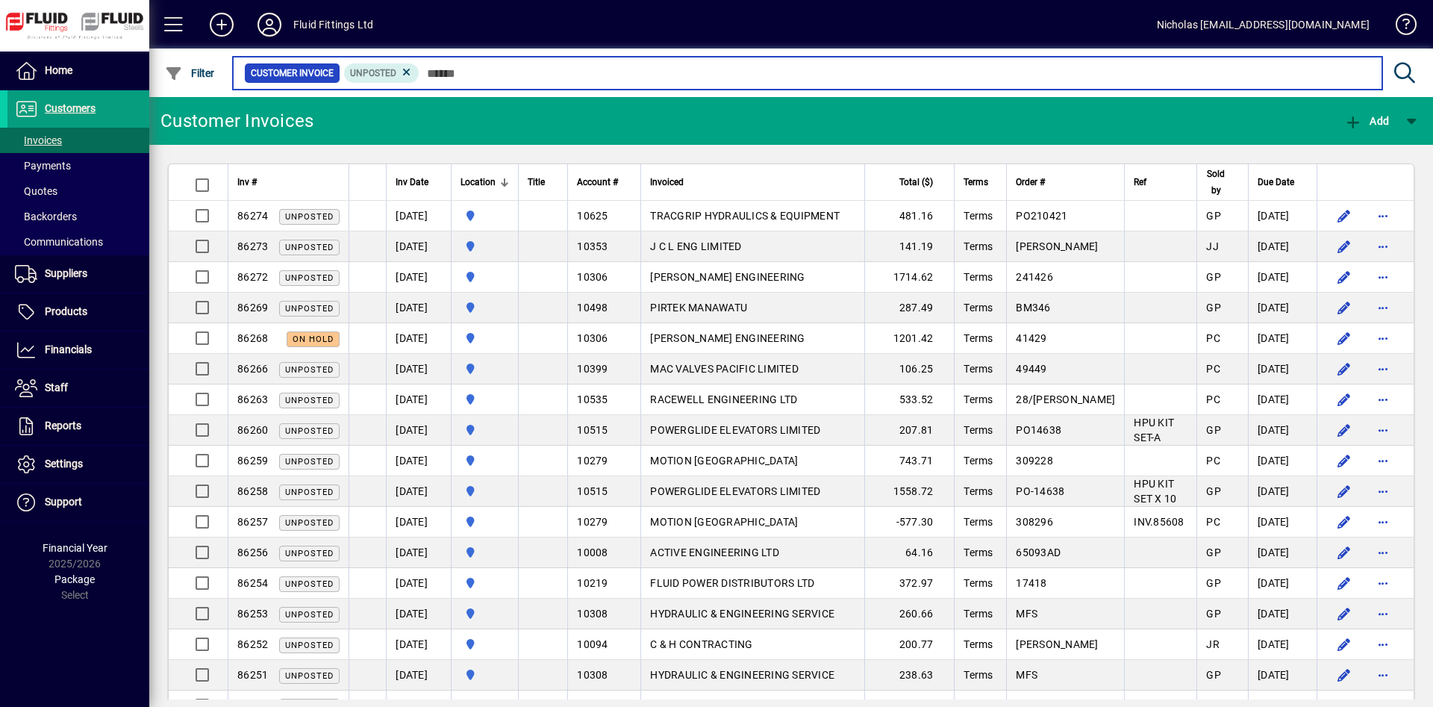
click at [717, 77] on input "text" at bounding box center [894, 73] width 951 height 21
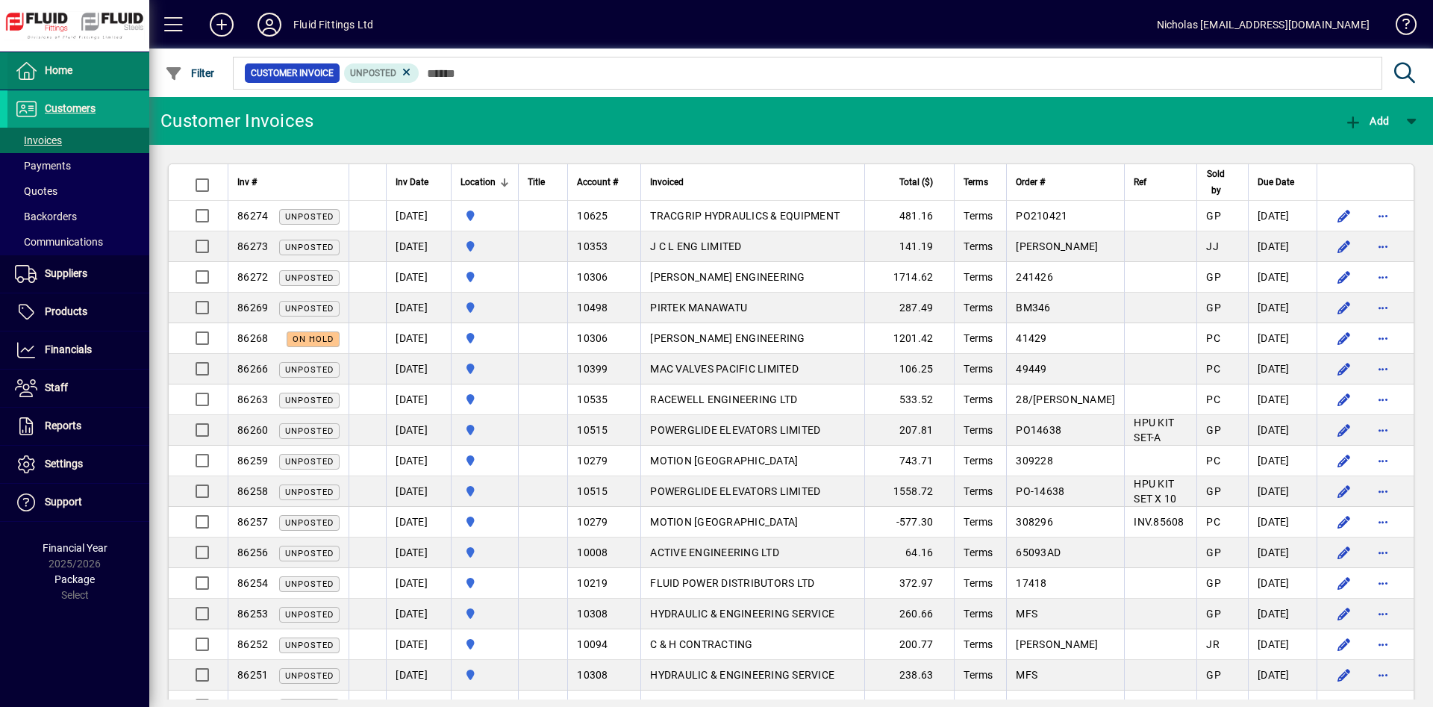
click at [126, 60] on span at bounding box center [78, 71] width 142 height 36
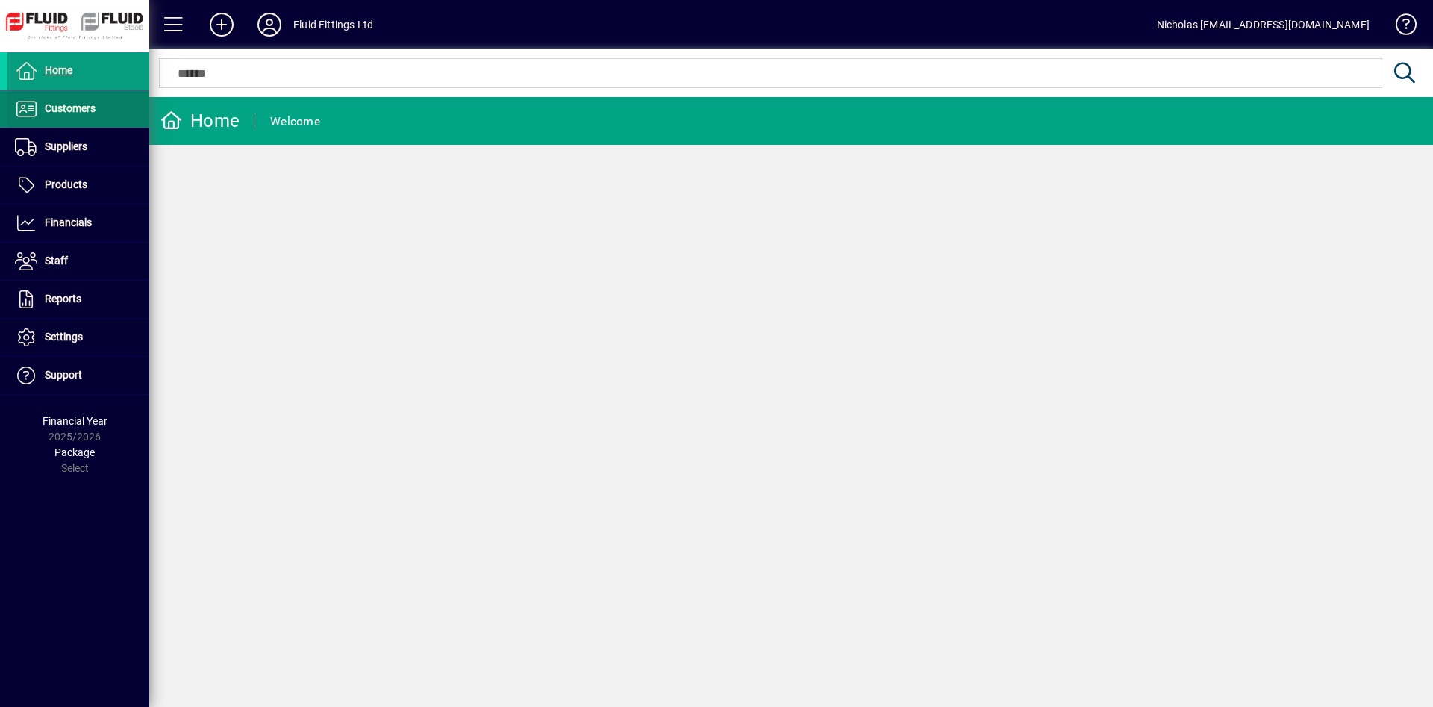
click at [116, 103] on span at bounding box center [78, 109] width 142 height 36
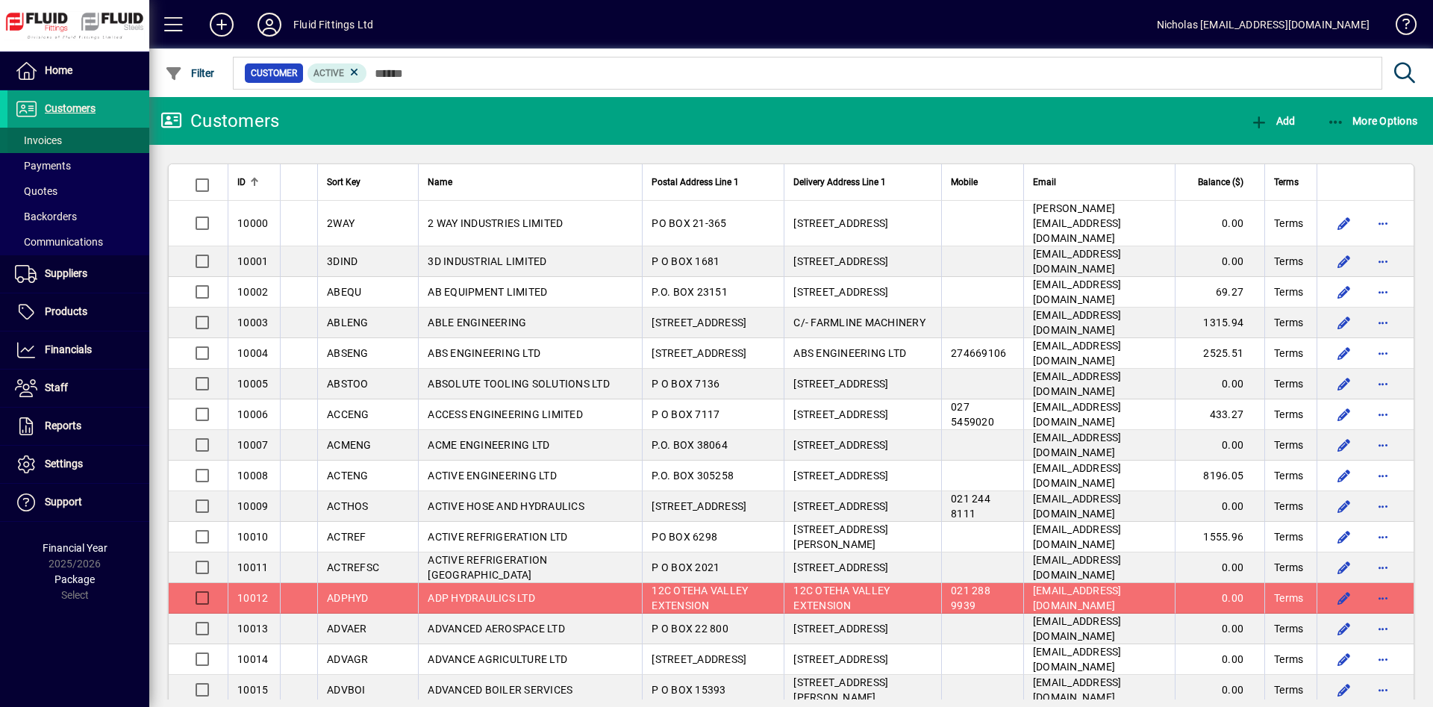
click at [113, 132] on span at bounding box center [78, 140] width 142 height 36
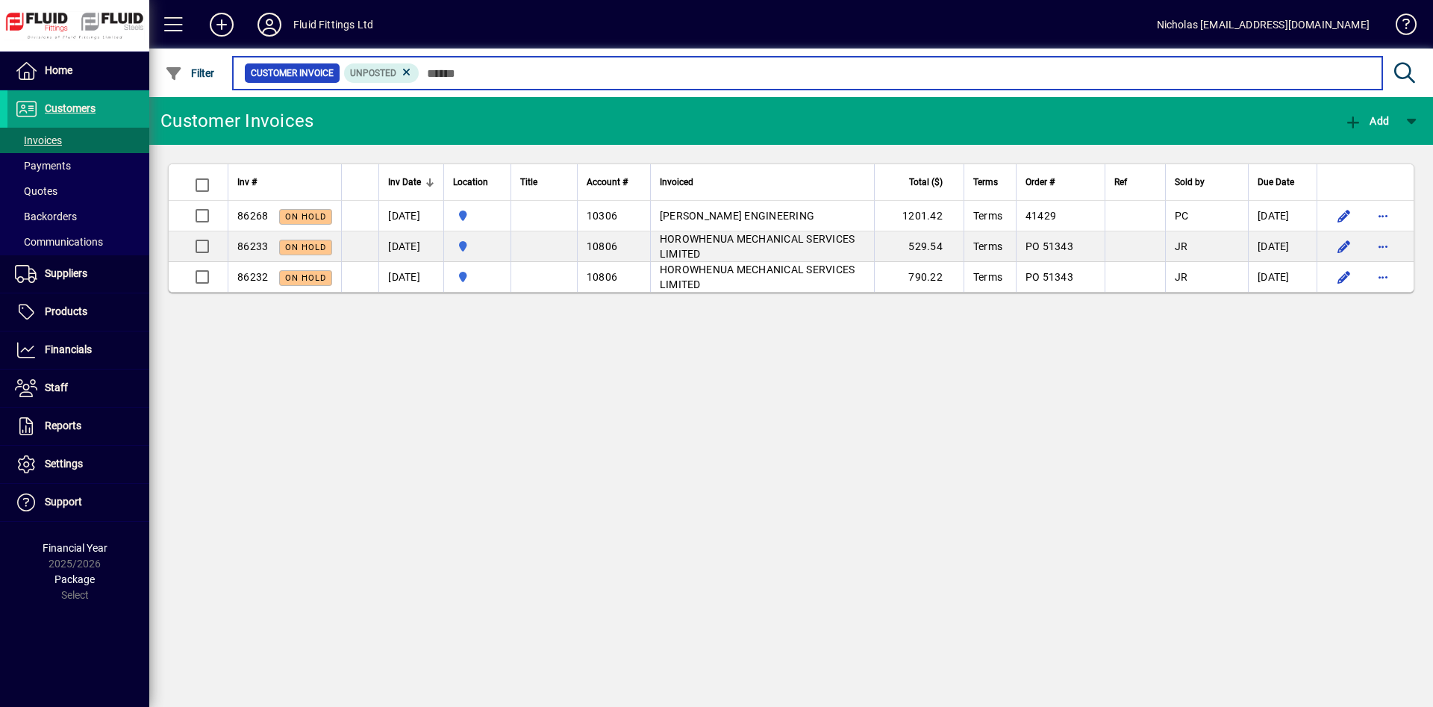
click at [504, 77] on input "text" at bounding box center [894, 73] width 951 height 21
click at [683, 73] on input "text" at bounding box center [894, 73] width 951 height 21
click at [507, 78] on input "text" at bounding box center [894, 73] width 951 height 21
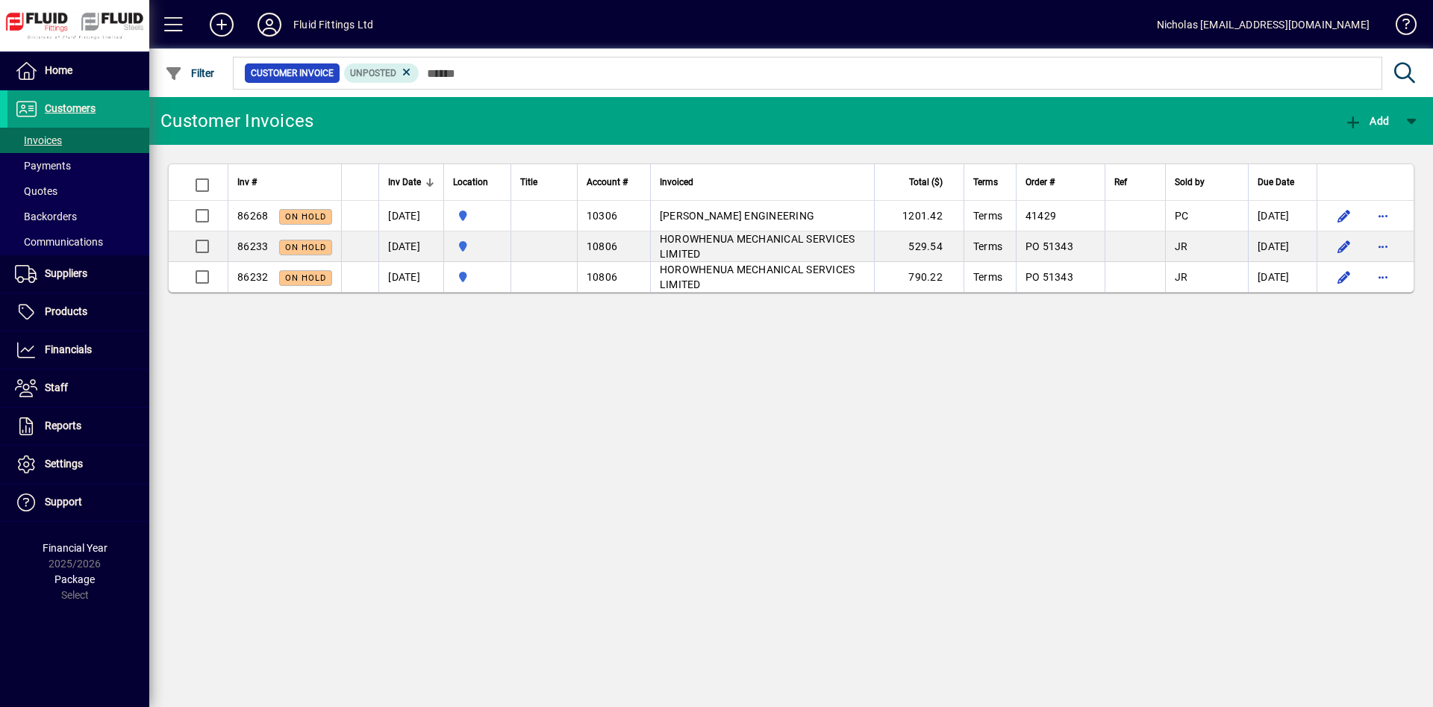
click at [962, 423] on div "Customer Invoices Add Inv # Inv Date Location Title Account # Invoiced Total ($…" at bounding box center [790, 402] width 1283 height 610
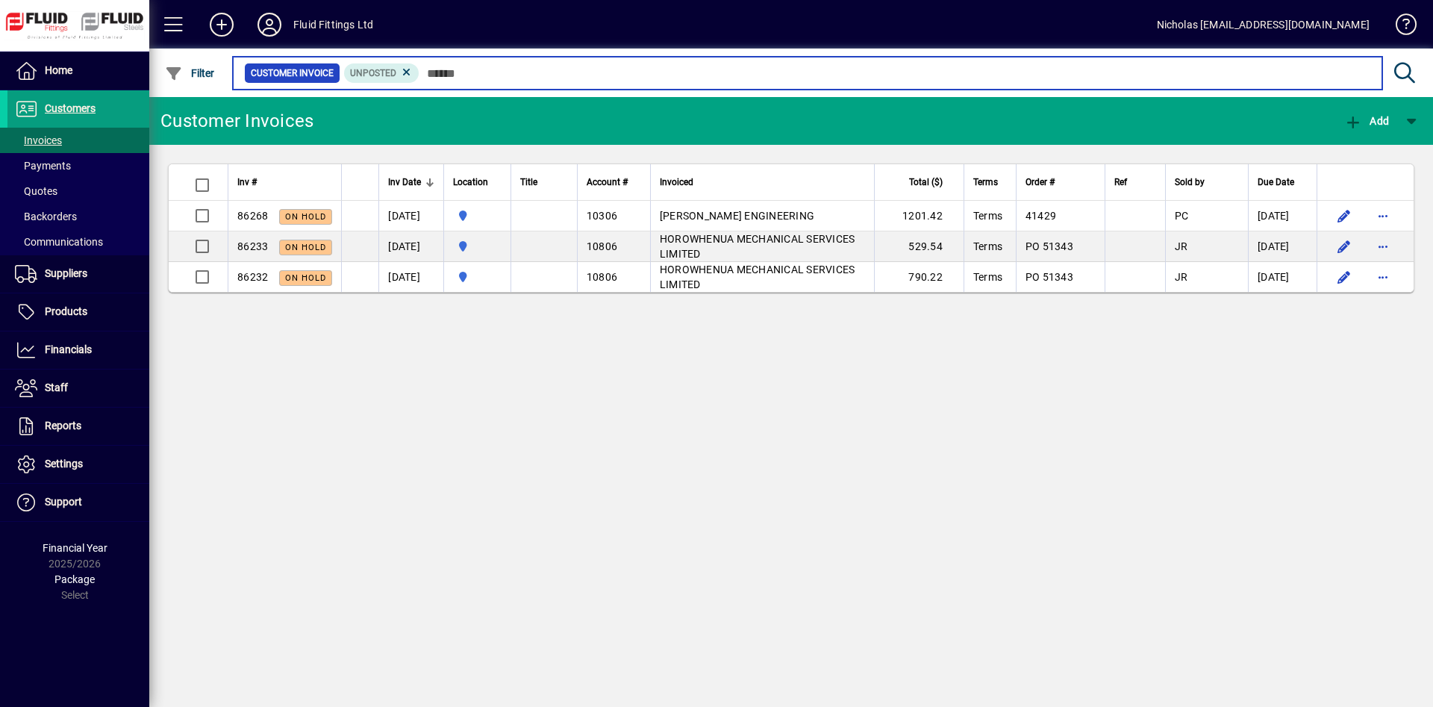
click at [523, 82] on input "text" at bounding box center [894, 73] width 951 height 21
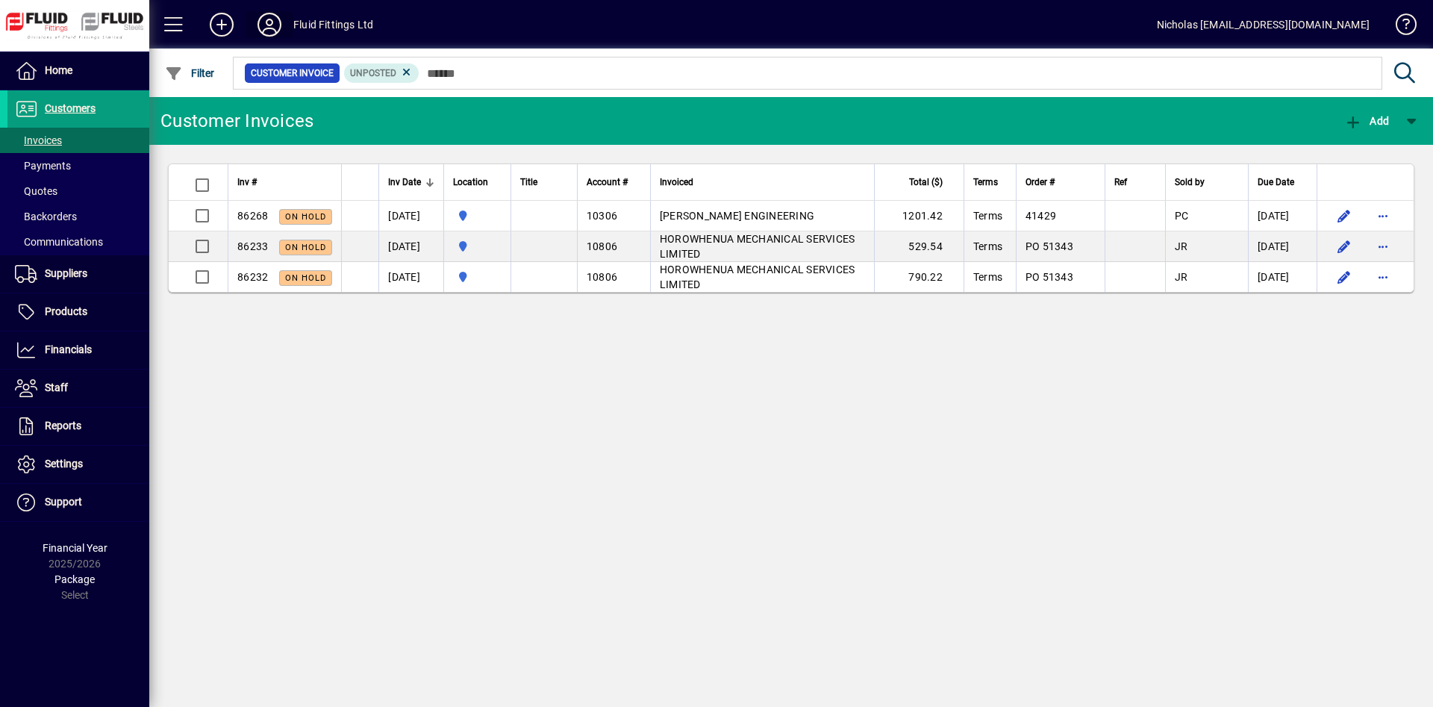
click at [269, 22] on icon at bounding box center [269, 25] width 30 height 24
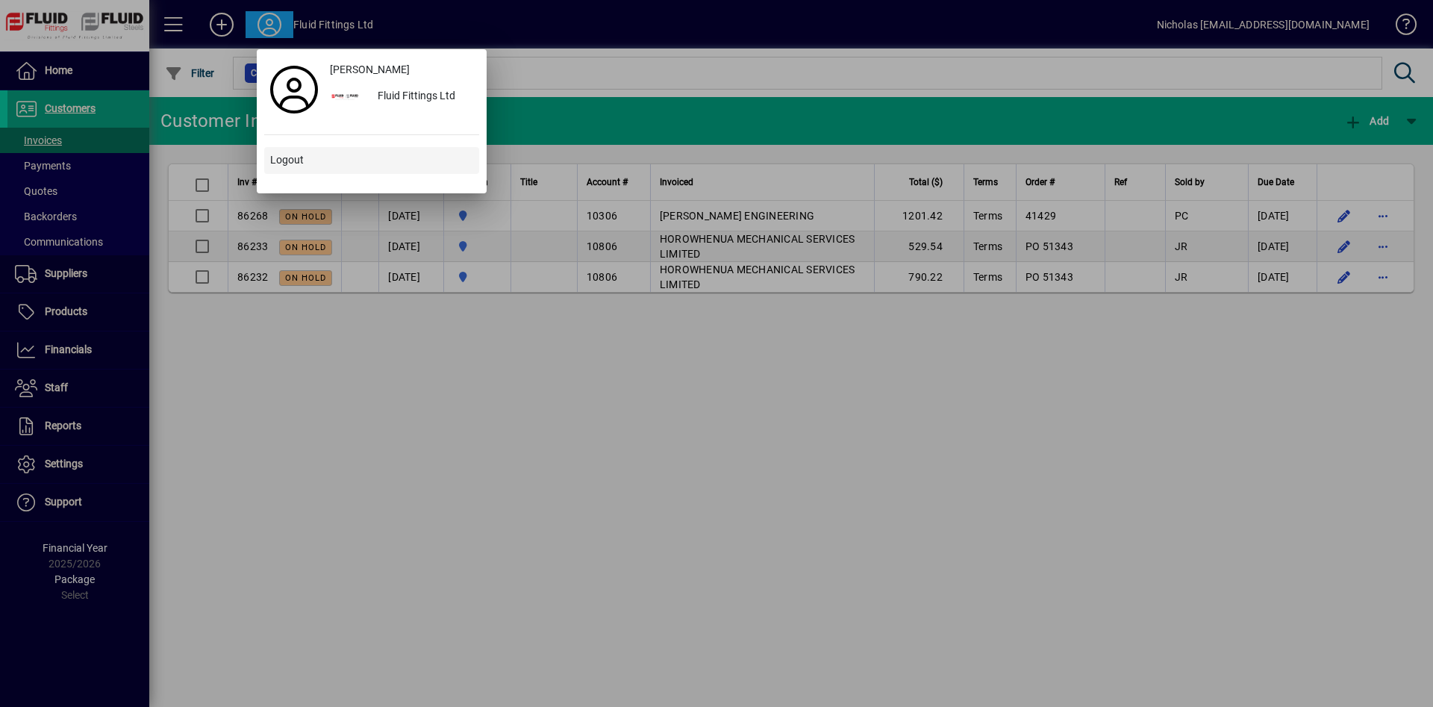
click at [388, 156] on span at bounding box center [371, 161] width 215 height 36
